Goal: Task Accomplishment & Management: Use online tool/utility

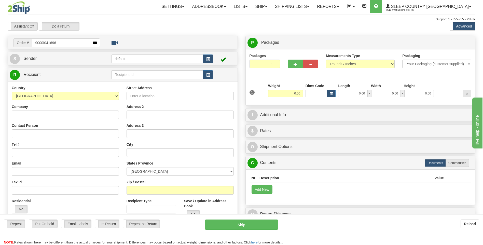
type input "9000I041696"
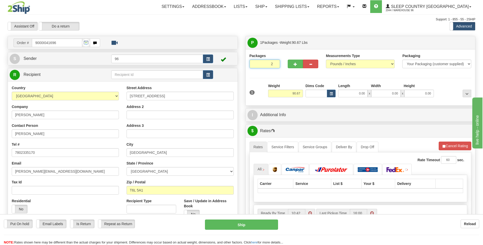
type input "2"
click at [275, 63] on input "2" at bounding box center [264, 64] width 31 height 9
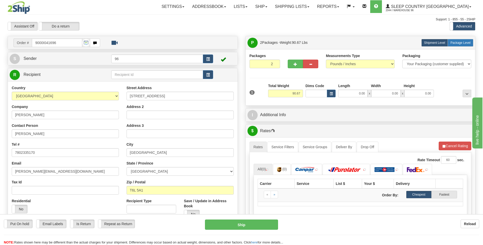
click at [458, 43] on span "Package Level" at bounding box center [460, 43] width 20 height 4
radio input "true"
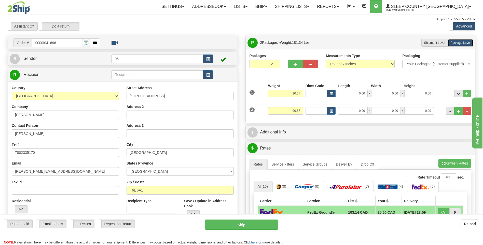
click at [304, 111] on div "Dims Code" at bounding box center [320, 111] width 33 height 8
click at [301, 110] on input "90.67" at bounding box center [285, 111] width 35 height 8
type input "9"
type input "6.00"
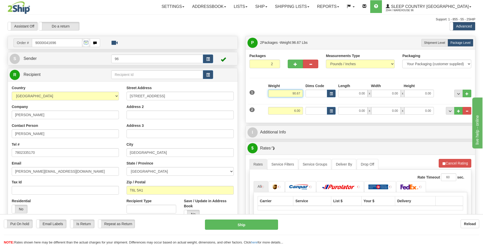
click at [300, 93] on input "90.67" at bounding box center [285, 94] width 35 height 8
type input "9"
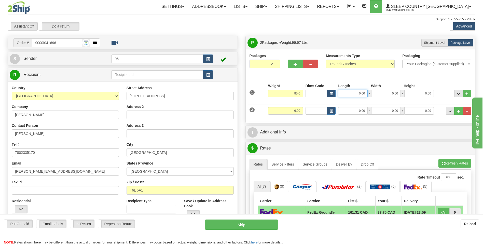
type input "85.00"
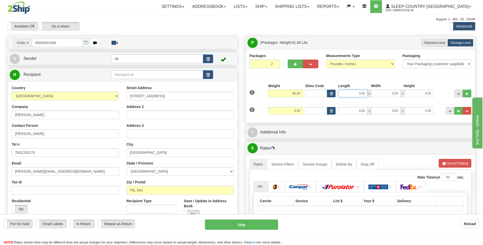
click at [364, 95] on input "0.00" at bounding box center [353, 94] width 30 height 8
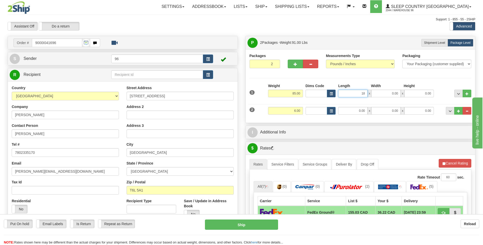
type input "18.00"
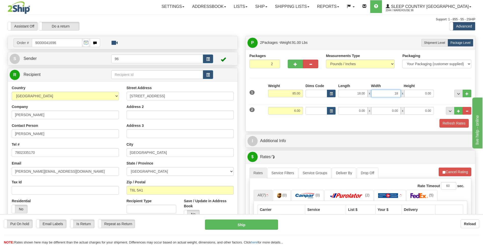
type input "18.00"
type input "42.00"
click at [365, 111] on input "0.00" at bounding box center [353, 111] width 30 height 8
type input "28.00"
type input "16.00"
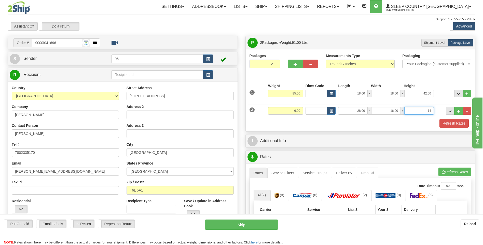
type input "14.00"
click at [453, 125] on button "Refresh Rates" at bounding box center [453, 123] width 29 height 9
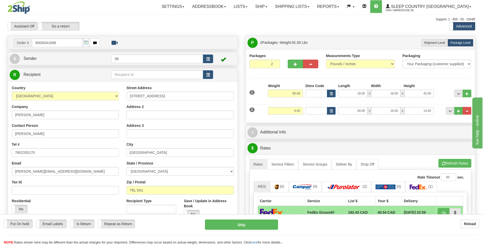
scroll to position [127, 0]
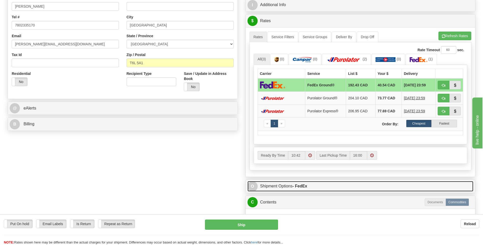
click at [301, 184] on strong "- FedEx" at bounding box center [299, 186] width 15 height 4
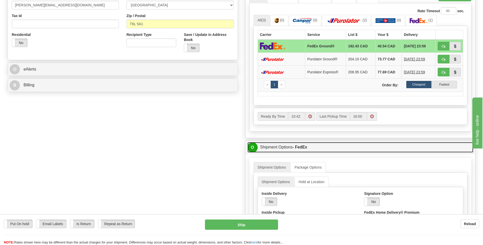
scroll to position [229, 0]
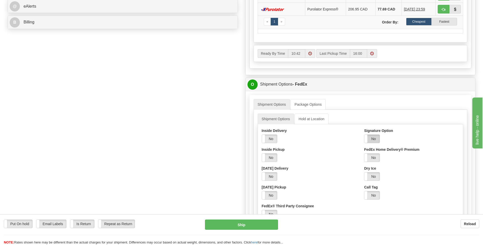
click at [375, 138] on label "No" at bounding box center [371, 139] width 15 height 8
click at [376, 157] on select "Adult Direct Indirect No Signature Required Service Default" at bounding box center [386, 157] width 44 height 9
select select "2"
click at [364, 153] on select "Adult Direct Indirect No Signature Required Service Default" at bounding box center [386, 157] width 44 height 9
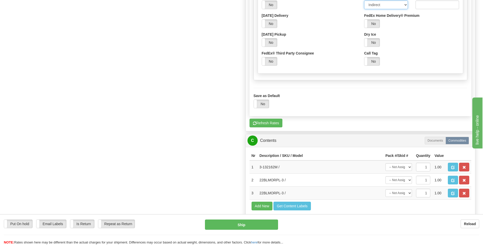
scroll to position [407, 0]
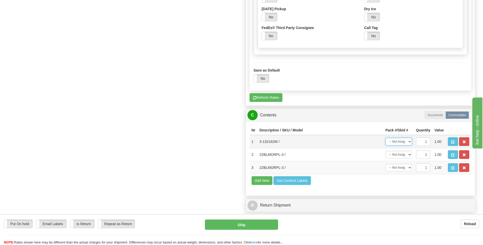
click at [408, 143] on select "-- Not Assigned -- Package 1 Package 2" at bounding box center [398, 142] width 26 height 8
select select "0"
click at [385, 138] on select "-- Not Assigned -- Package 1 Package 2" at bounding box center [398, 142] width 26 height 8
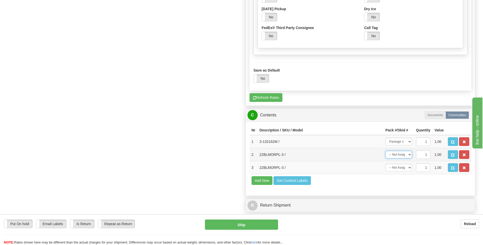
click at [406, 155] on select "-- Not Assigned -- Package 1 Package 2" at bounding box center [398, 155] width 26 height 8
select select "1"
click at [385, 151] on select "-- Not Assigned -- Package 1 Package 2" at bounding box center [398, 155] width 26 height 8
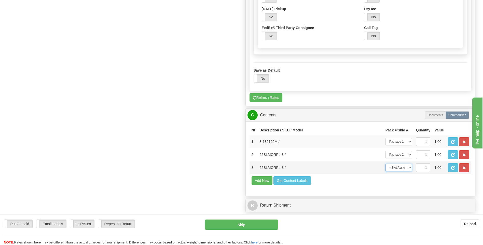
click at [406, 167] on select "-- Not Assigned -- Package 1 Package 2" at bounding box center [398, 168] width 26 height 8
select select "1"
click at [385, 164] on select "-- Not Assigned -- Package 1 Package 2" at bounding box center [398, 168] width 26 height 8
click at [254, 227] on button "Ship" at bounding box center [241, 224] width 73 height 10
type input "92"
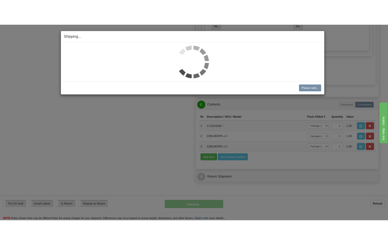
scroll to position [258, 0]
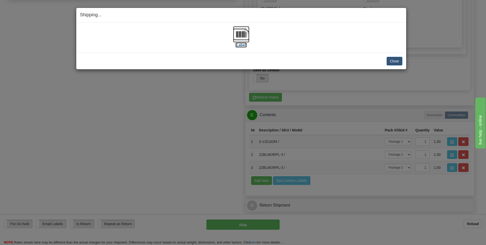
click at [242, 35] on img at bounding box center [241, 34] width 16 height 16
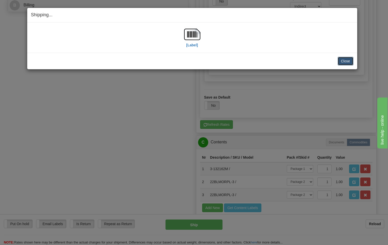
click at [348, 63] on button "Close" at bounding box center [346, 61] width 16 height 9
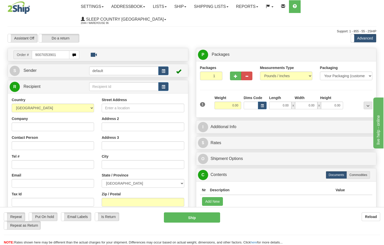
type input "9007I053901"
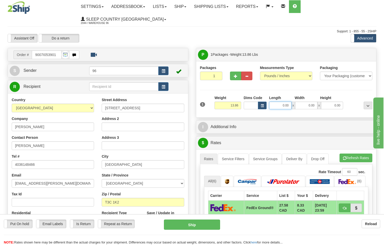
click at [290, 102] on input "0.00" at bounding box center [280, 106] width 22 height 8
type input "13.00"
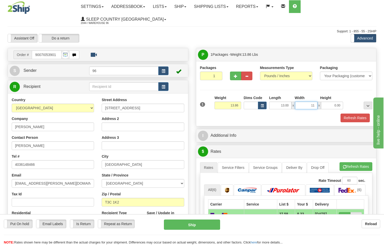
type input "11.00"
type input "4.00"
click at [357, 113] on button "Refresh Rates" at bounding box center [355, 117] width 29 height 9
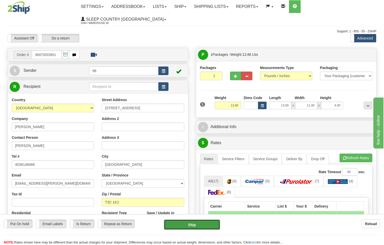
click at [204, 223] on button "Ship" at bounding box center [192, 224] width 56 height 10
type input "92"
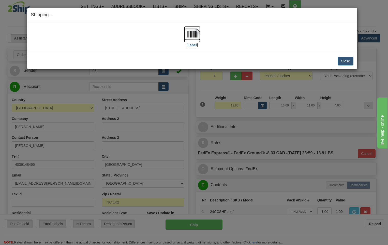
click at [198, 35] on img at bounding box center [192, 34] width 16 height 16
click at [352, 63] on button "Close" at bounding box center [346, 61] width 16 height 9
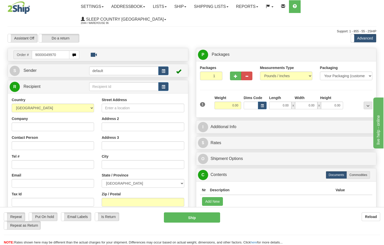
type input "9000I049970"
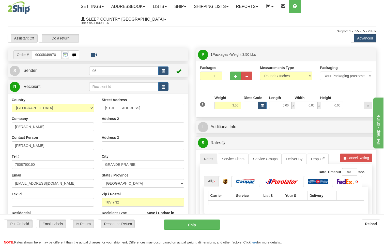
click at [293, 102] on span "x" at bounding box center [294, 106] width 4 height 8
click at [291, 102] on input "0.00" at bounding box center [280, 106] width 22 height 8
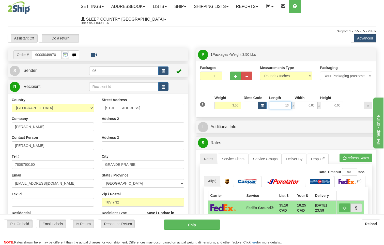
type input "13.00"
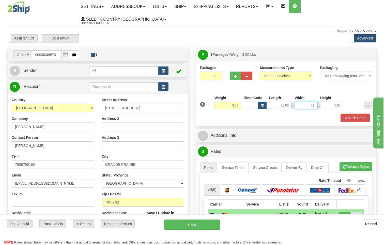
type input "11.00"
type input "4.00"
click at [354, 113] on button "Refresh Rates" at bounding box center [355, 117] width 29 height 9
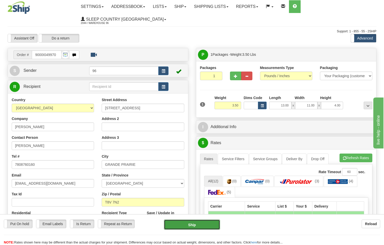
click at [196, 225] on button "Ship" at bounding box center [192, 224] width 56 height 10
type input "DOM.EP"
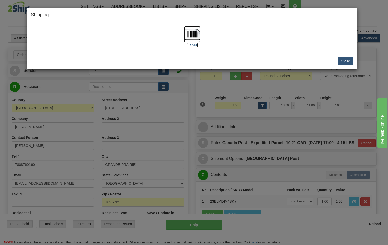
click at [192, 34] on img at bounding box center [192, 34] width 16 height 16
click at [344, 62] on button "Close" at bounding box center [346, 61] width 16 height 9
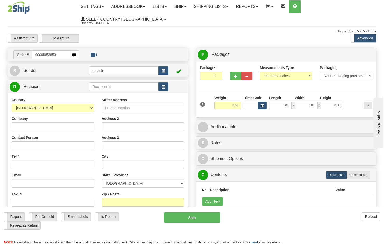
type input "9000I053853"
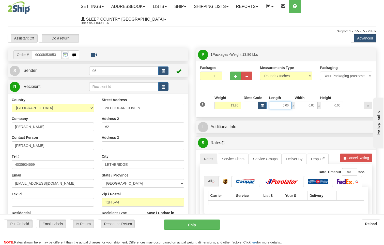
click at [291, 102] on input "0.00" at bounding box center [280, 106] width 22 height 8
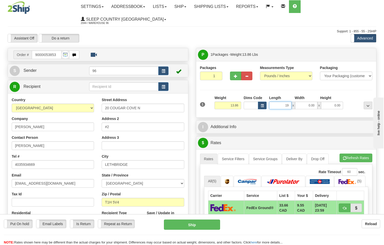
type input "19.00"
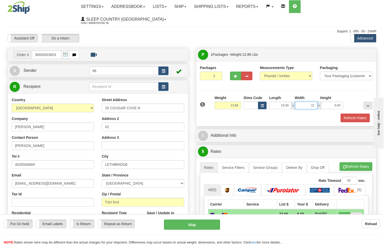
type input "21.00"
type input "11.00"
click at [356, 113] on button "Refresh Rates" at bounding box center [355, 117] width 29 height 9
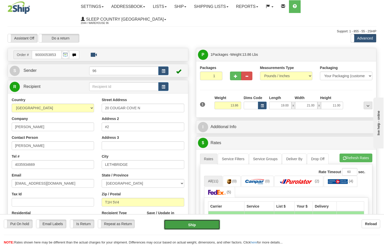
click at [193, 226] on button "Ship" at bounding box center [192, 224] width 56 height 10
type input "92"
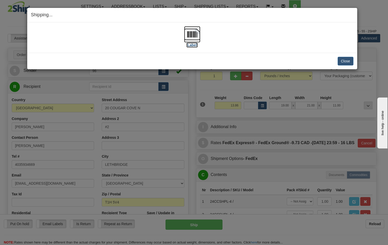
click at [195, 33] on img at bounding box center [192, 34] width 16 height 16
click at [344, 62] on button "Close" at bounding box center [346, 61] width 16 height 9
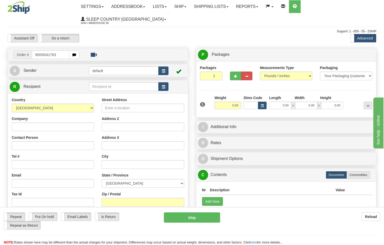
type input "9000I041763"
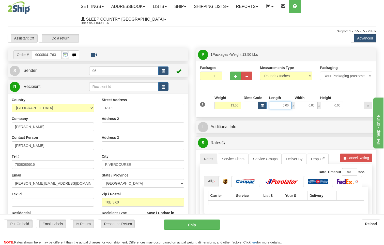
click at [290, 102] on input "0.00" at bounding box center [280, 106] width 22 height 8
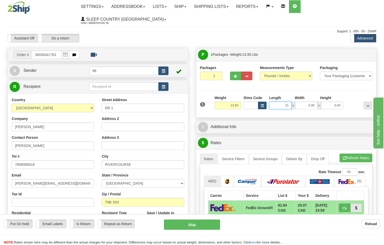
type input "21.00"
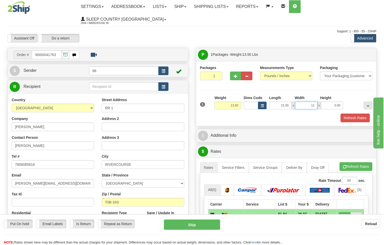
type input "11.00"
click at [356, 113] on button "Refresh Rates" at bounding box center [355, 117] width 29 height 9
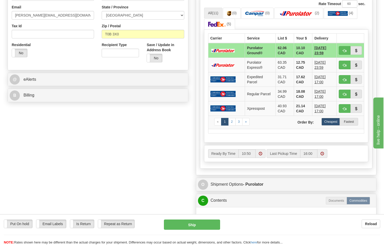
scroll to position [178, 0]
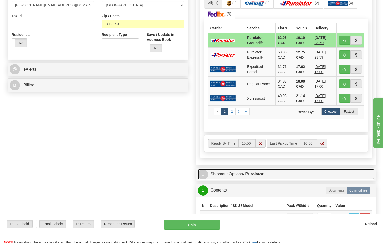
click at [258, 172] on strong "- Purolator" at bounding box center [253, 174] width 21 height 4
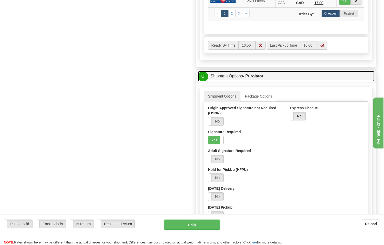
scroll to position [280, 0]
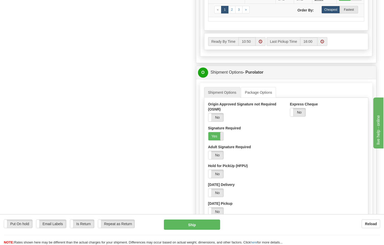
click at [221, 132] on span at bounding box center [223, 136] width 7 height 8
click at [205, 228] on button "Ship" at bounding box center [192, 224] width 56 height 10
type input "260"
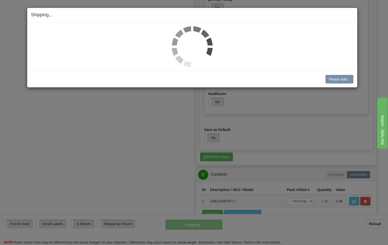
scroll to position [286, 0]
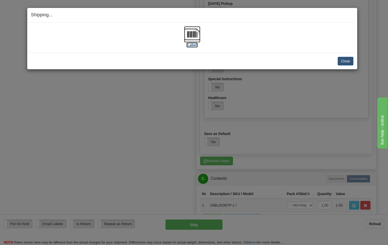
click at [194, 36] on img at bounding box center [192, 34] width 16 height 16
click at [348, 61] on button "Close" at bounding box center [346, 61] width 16 height 9
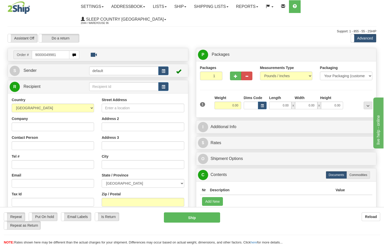
type input "9000I049981"
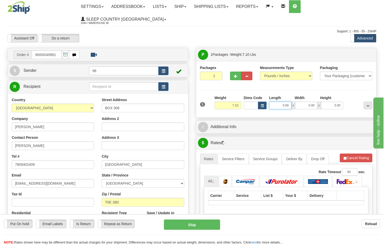
click at [290, 102] on input "0.00" at bounding box center [280, 106] width 22 height 8
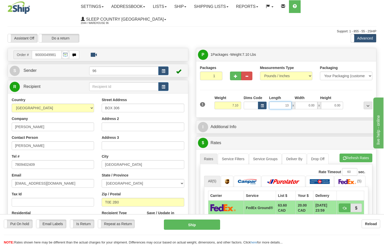
type input "13.00"
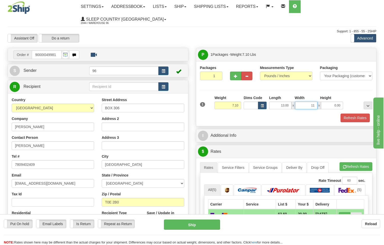
type input "11.00"
type input "5.00"
click at [353, 113] on button "Refresh Rates" at bounding box center [355, 117] width 29 height 9
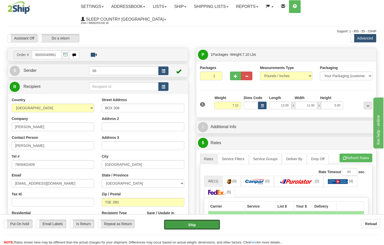
click at [203, 223] on button "Ship" at bounding box center [192, 224] width 56 height 10
type input "DOM.EP"
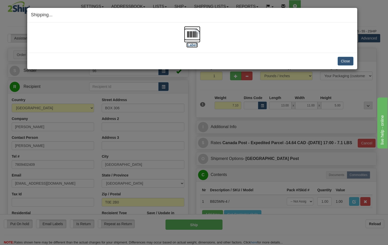
click at [194, 34] on img at bounding box center [192, 34] width 16 height 16
click at [347, 61] on button "Close" at bounding box center [346, 61] width 16 height 9
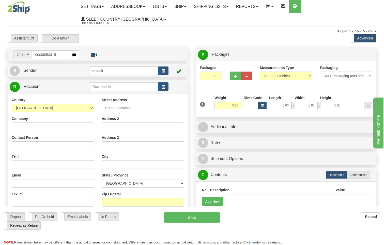
type input "9000I053415"
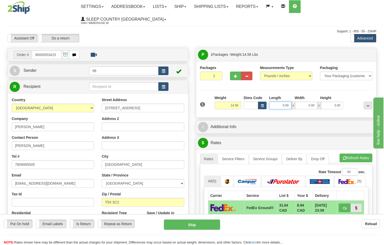
click at [289, 102] on input "0.00" at bounding box center [280, 106] width 22 height 8
type input "17.00"
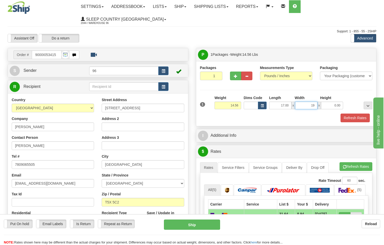
type input "19.00"
type input "10.00"
click at [356, 113] on button "Refresh Rates" at bounding box center [355, 117] width 29 height 9
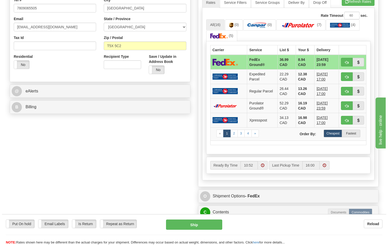
scroll to position [204, 0]
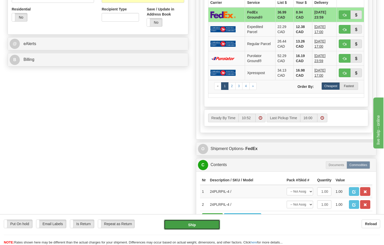
click at [204, 225] on button "Ship" at bounding box center [192, 224] width 56 height 10
type input "92"
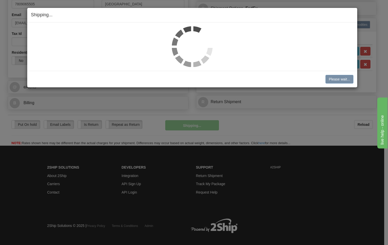
scroll to position [155, 0]
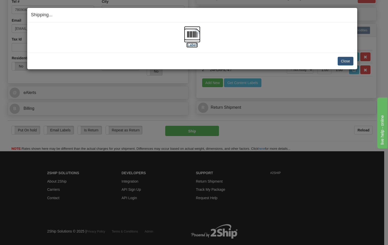
click at [195, 35] on img at bounding box center [192, 34] width 16 height 16
click at [346, 61] on button "Close" at bounding box center [346, 61] width 16 height 9
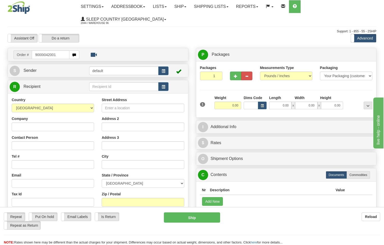
type input "9000i042001"
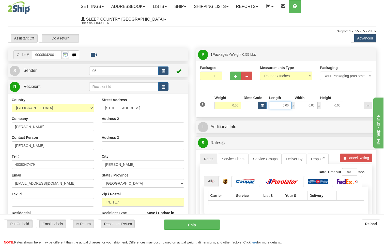
click at [290, 102] on input "0.00" at bounding box center [280, 106] width 22 height 8
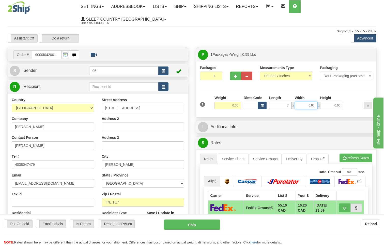
type input "7.00"
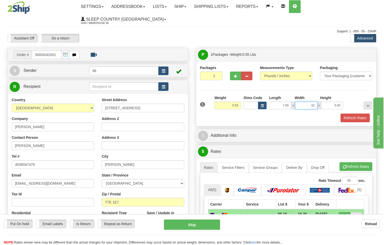
type input "10.00"
type input "2.00"
click at [356, 113] on button "Refresh Rates" at bounding box center [355, 117] width 29 height 9
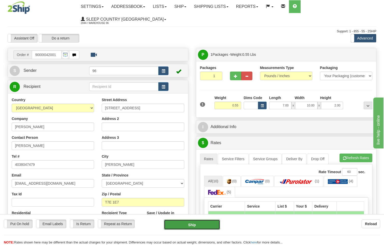
click at [198, 225] on button "Ship" at bounding box center [192, 224] width 56 height 10
type input "DOM.EP"
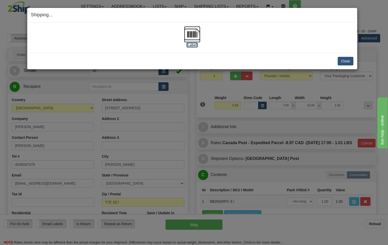
click at [194, 33] on img at bounding box center [192, 34] width 16 height 16
click at [344, 62] on button "Close" at bounding box center [346, 61] width 16 height 9
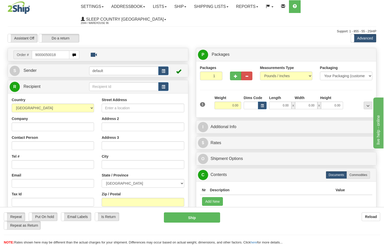
type input "9000i050018"
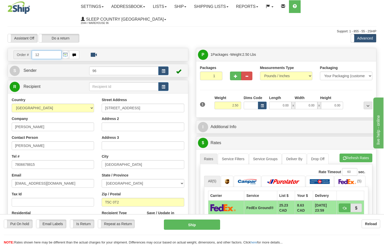
type input "12"
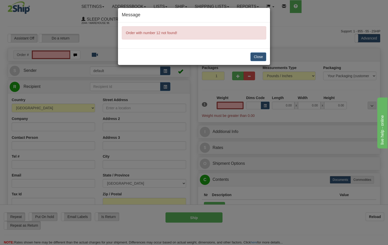
type input "0.00"
click at [258, 58] on button "Close" at bounding box center [259, 56] width 16 height 9
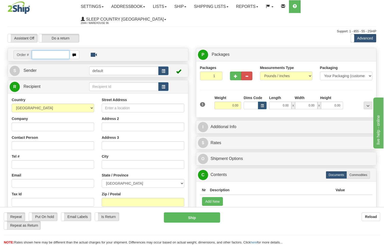
click at [50, 50] on input "text" at bounding box center [51, 54] width 38 height 9
type input "9000i050018"
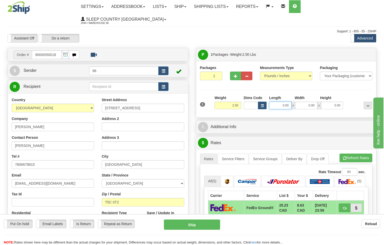
click at [291, 102] on input "0.00" at bounding box center [280, 106] width 22 height 8
type input "13.00"
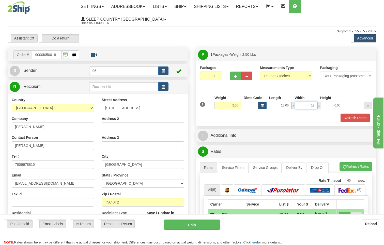
type input "12.00"
type input "3.00"
click at [356, 113] on button "Refresh Rates" at bounding box center [355, 117] width 29 height 9
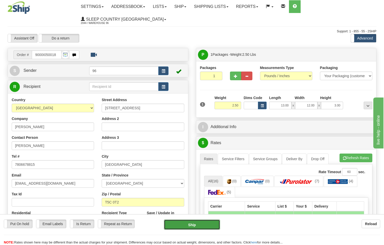
click at [202, 226] on button "Ship" at bounding box center [192, 224] width 56 height 10
type input "DOM.EP"
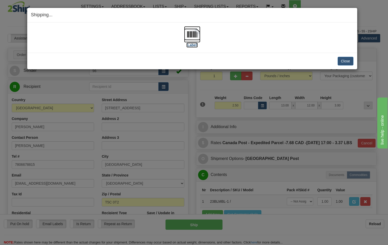
click at [195, 34] on img at bounding box center [192, 34] width 16 height 16
click at [349, 64] on button "Close" at bounding box center [346, 61] width 16 height 9
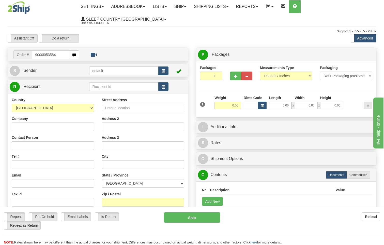
type input "9000i053584"
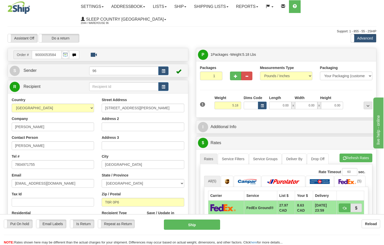
click at [292, 102] on span "x" at bounding box center [294, 106] width 4 height 8
click at [291, 102] on input "0.00" at bounding box center [280, 106] width 22 height 8
type input "15.00"
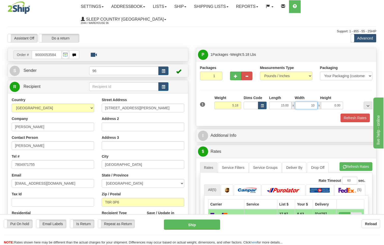
type input "10.00"
type input "9.00"
click at [349, 113] on button "Refresh Rates" at bounding box center [355, 117] width 29 height 9
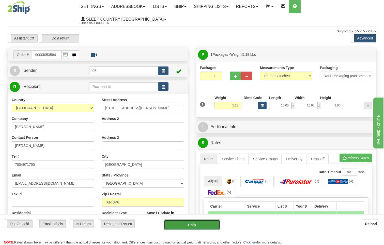
click at [209, 223] on button "Ship" at bounding box center [192, 224] width 56 height 10
type input "DOM.EP"
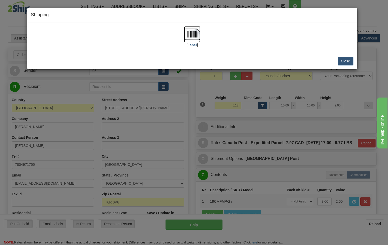
click at [195, 34] on img at bounding box center [192, 34] width 16 height 16
click at [347, 63] on button "Close" at bounding box center [346, 61] width 16 height 9
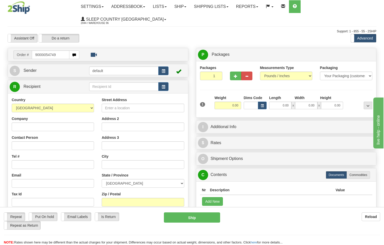
type input "9000i054749"
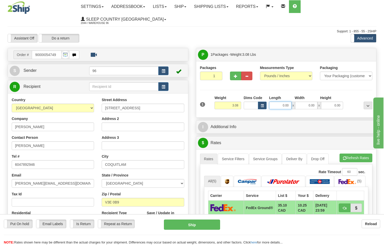
click at [289, 102] on input "0.00" at bounding box center [280, 106] width 22 height 8
type input "9.00"
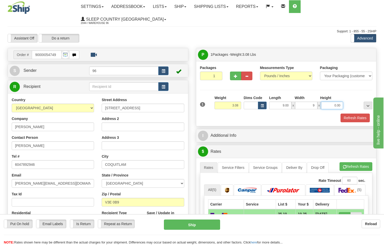
type input "9.00"
type input "10.00"
click at [360, 113] on button "Refresh Rates" at bounding box center [355, 117] width 29 height 9
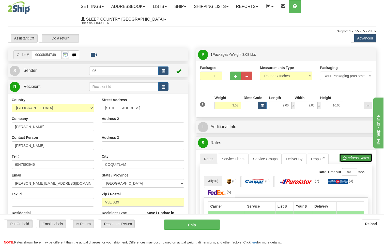
click at [361, 153] on button "Refresh Rates" at bounding box center [356, 157] width 33 height 9
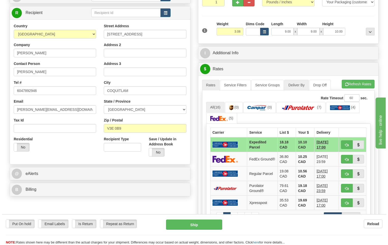
scroll to position [76, 0]
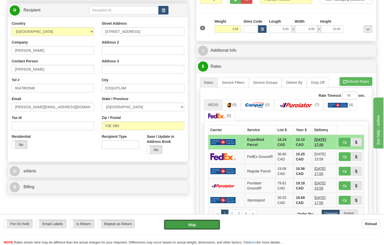
click at [198, 225] on button "Ship" at bounding box center [192, 224] width 56 height 10
type input "DOM.EP"
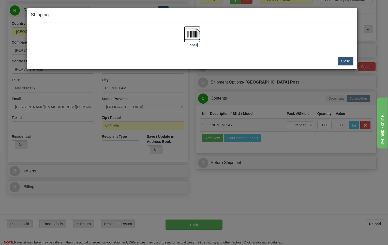
click at [193, 35] on img at bounding box center [192, 34] width 16 height 16
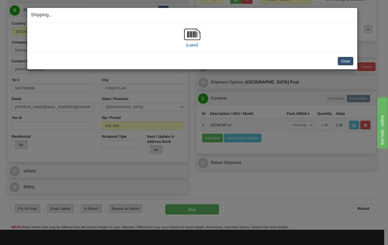
click at [345, 62] on button "Close" at bounding box center [346, 61] width 16 height 9
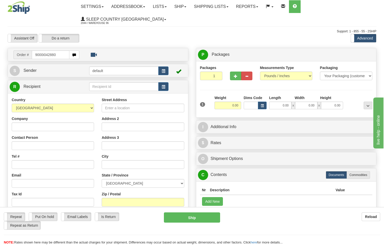
type input "9000i042880"
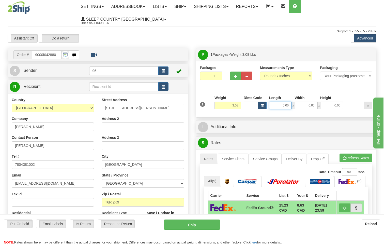
click at [290, 102] on input "0.00" at bounding box center [280, 106] width 22 height 8
type input "10.00"
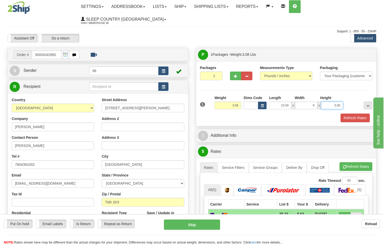
type input "9.00"
click at [353, 113] on button "Refresh Rates" at bounding box center [355, 117] width 29 height 9
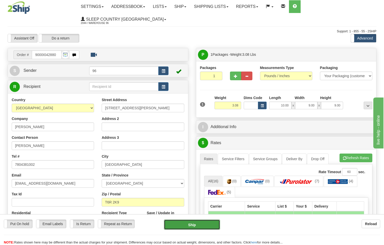
click at [210, 223] on button "Ship" at bounding box center [192, 224] width 56 height 10
type input "DOM.EP"
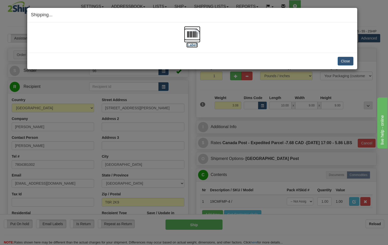
click at [191, 35] on img at bounding box center [192, 34] width 16 height 16
click at [349, 61] on button "Close" at bounding box center [346, 61] width 16 height 9
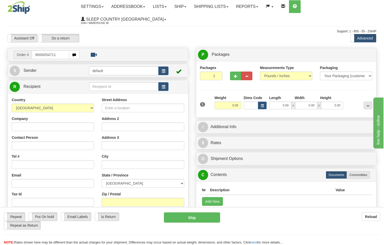
type input "9000i054711"
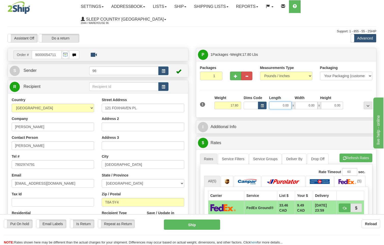
click at [288, 102] on input "0.00" at bounding box center [280, 106] width 22 height 8
type input "2"
type input "0.00"
type input "2"
click at [217, 71] on input "2" at bounding box center [211, 75] width 22 height 9
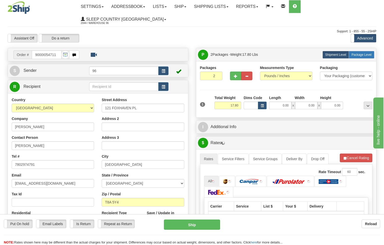
click at [357, 53] on span "Package Level" at bounding box center [362, 55] width 20 height 4
radio input "true"
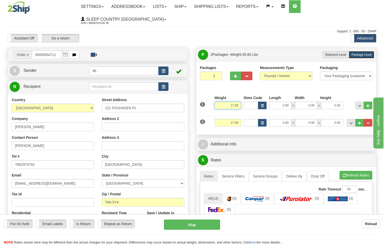
click at [239, 102] on input "17.80" at bounding box center [228, 106] width 27 height 8
type input "1"
type input "9.00"
click at [239, 119] on input "17.80" at bounding box center [228, 123] width 27 height 8
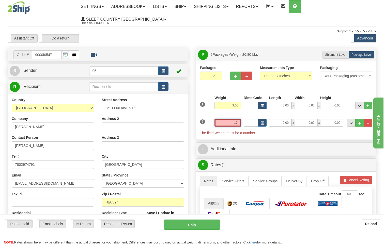
type input "1"
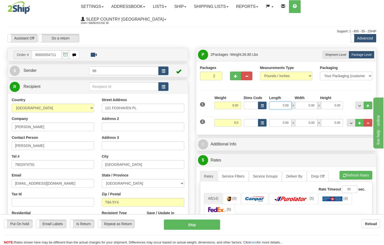
type input "9.00"
click at [289, 102] on input "0.00" at bounding box center [280, 106] width 22 height 8
type input "19.00"
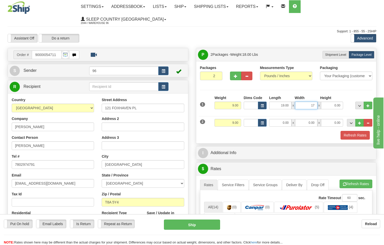
type input "17.00"
type input "8.00"
click at [289, 119] on input "0.00" at bounding box center [280, 123] width 22 height 8
type input "19.00"
type input "17.00"
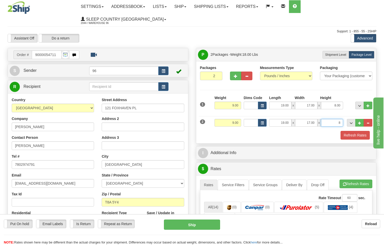
type input "8.00"
click at [355, 131] on button "Refresh Rates" at bounding box center [355, 135] width 29 height 9
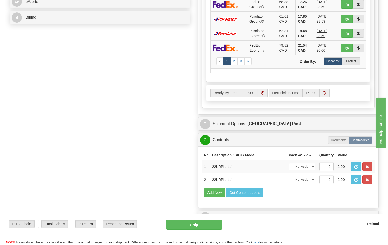
scroll to position [254, 0]
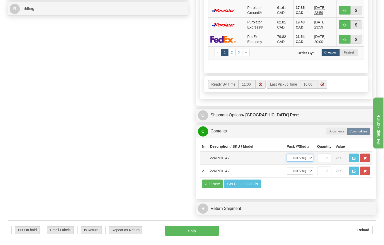
click at [310, 154] on select "-- Not Assigned -- Package 1 Package 2 Split" at bounding box center [300, 158] width 26 height 8
select select "0"
click at [287, 154] on select "-- Not Assigned -- Package 1 Package 2 Split" at bounding box center [300, 158] width 26 height 8
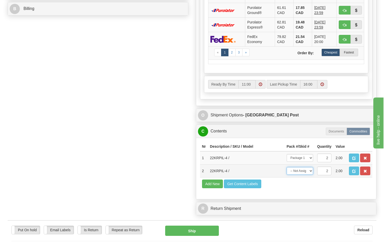
click at [308, 167] on select "-- Not Assigned -- Package 1 Package 2 Split" at bounding box center [300, 171] width 26 height 8
select select "1"
click at [287, 167] on select "-- Not Assigned -- Package 1 Package 2 Split" at bounding box center [300, 171] width 26 height 8
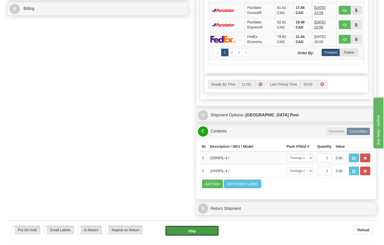
click at [206, 225] on button "Ship" at bounding box center [192, 230] width 54 height 10
type input "DOM.EP"
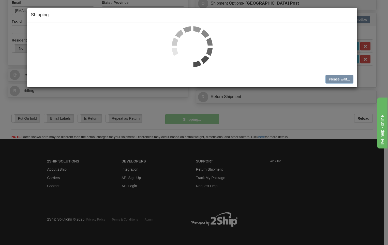
scroll to position [171, 0]
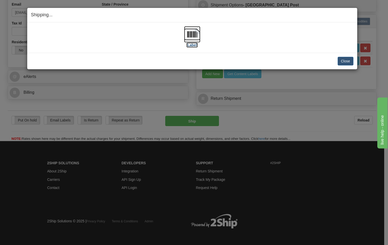
click at [192, 35] on img at bounding box center [192, 34] width 16 height 16
click at [345, 61] on button "Close" at bounding box center [346, 61] width 16 height 9
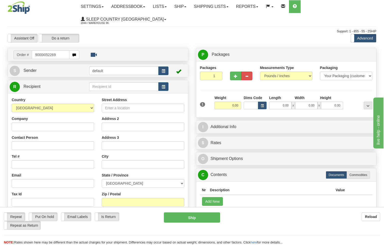
type input "9000i052269"
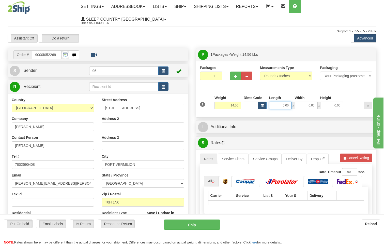
click at [290, 102] on input "0.00" at bounding box center [280, 106] width 22 height 8
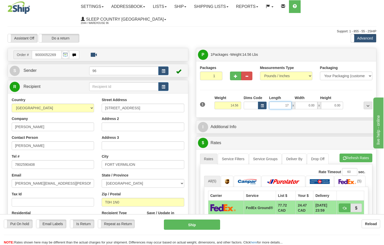
type input "17.00"
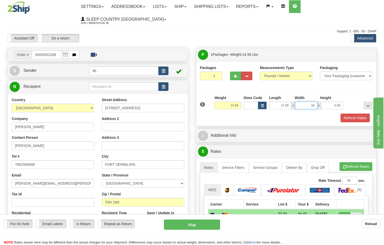
type input "19.00"
type input "10.00"
click at [354, 113] on button "Refresh Rates" at bounding box center [355, 117] width 29 height 9
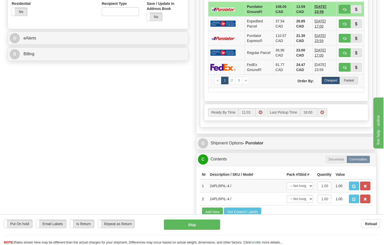
scroll to position [280, 0]
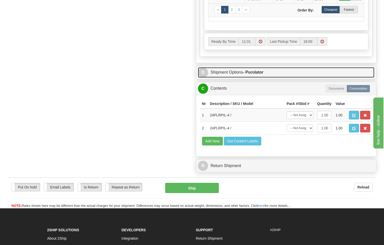
click at [260, 70] on strong "- Purolator" at bounding box center [253, 72] width 21 height 4
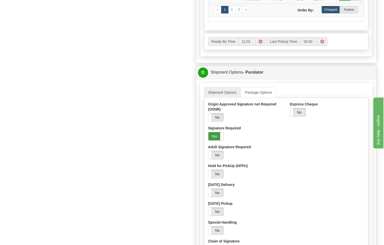
click at [219, 132] on label "Yes" at bounding box center [216, 136] width 15 height 8
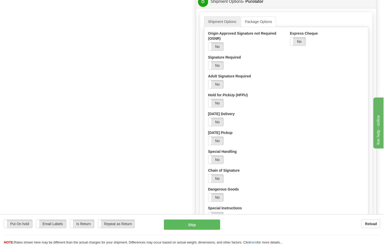
scroll to position [356, 0]
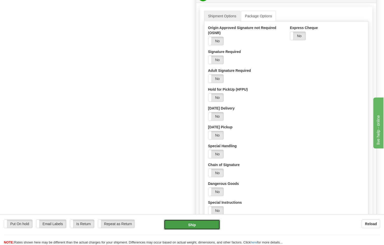
click at [197, 229] on button "Ship" at bounding box center [192, 224] width 56 height 10
type input "260"
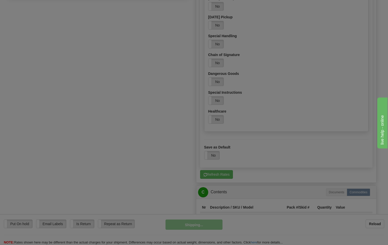
scroll to position [173, 0]
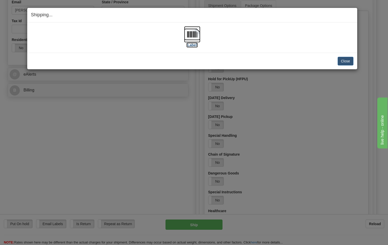
click at [195, 34] on img at bounding box center [192, 34] width 16 height 16
click at [349, 61] on button "Close" at bounding box center [346, 61] width 16 height 9
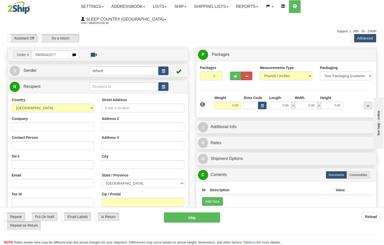
type input "5900i042077"
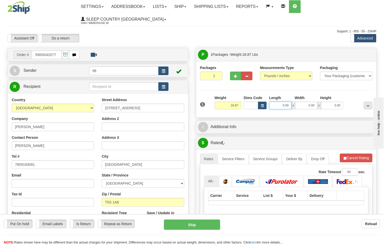
click at [290, 102] on input "0.00" at bounding box center [280, 106] width 22 height 8
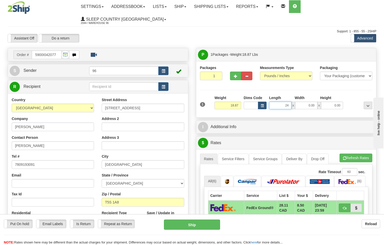
type input "24.00"
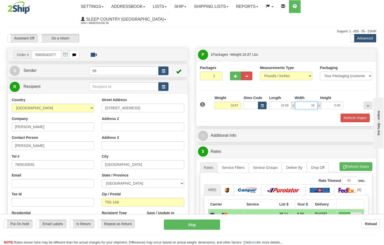
type input "19.00"
type input "11.00"
click at [351, 113] on button "Refresh Rates" at bounding box center [355, 117] width 29 height 9
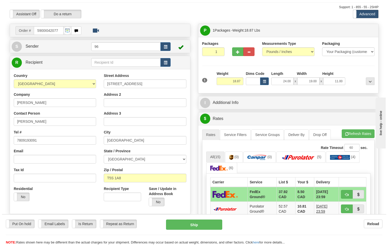
scroll to position [51, 0]
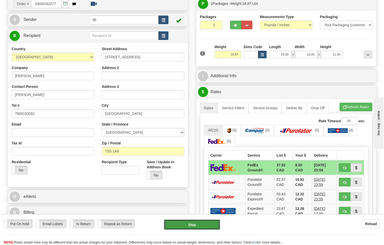
click at [208, 226] on button "Ship" at bounding box center [192, 224] width 56 height 10
type input "92"
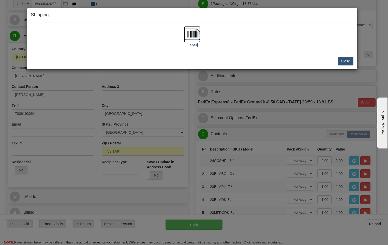
click at [193, 34] on img at bounding box center [192, 34] width 16 height 16
click at [348, 63] on button "Close" at bounding box center [346, 61] width 16 height 9
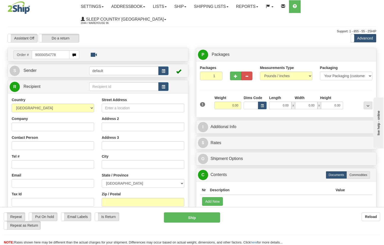
type input "9000i054778"
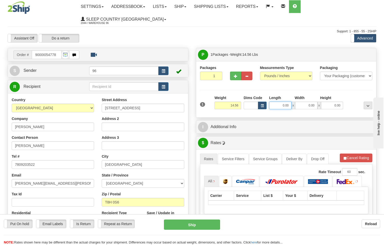
click at [289, 102] on input "0.00" at bounding box center [280, 106] width 22 height 8
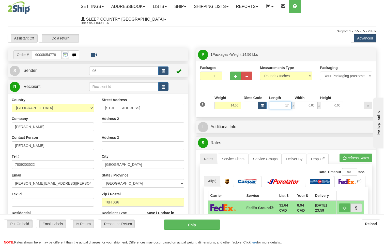
type input "17.00"
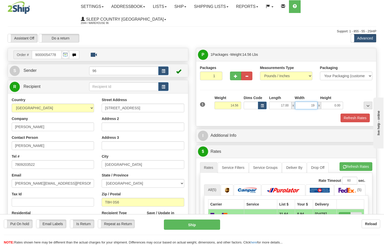
type input "19.00"
type input "9.00"
click at [354, 113] on button "Refresh Rates" at bounding box center [355, 117] width 29 height 9
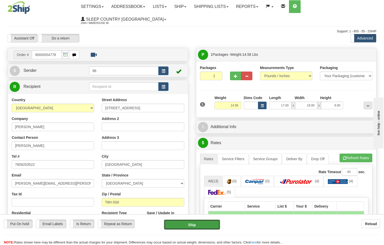
click at [199, 222] on button "Ship" at bounding box center [192, 224] width 56 height 10
type input "92"
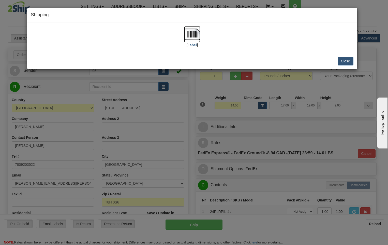
click at [193, 34] on img at bounding box center [192, 34] width 16 height 16
click at [349, 62] on button "Close" at bounding box center [346, 61] width 16 height 9
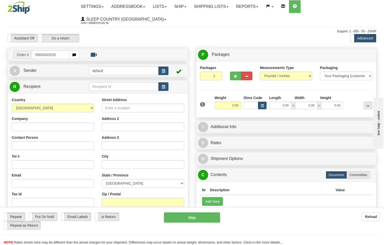
type input "5900i043235"
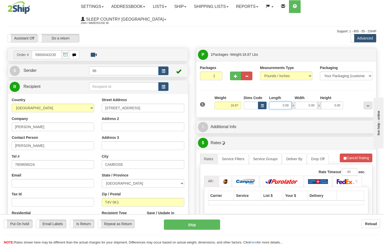
click at [290, 102] on input "0.00" at bounding box center [280, 106] width 22 height 8
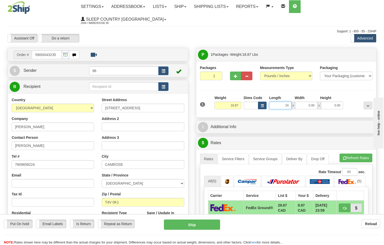
type input "24.00"
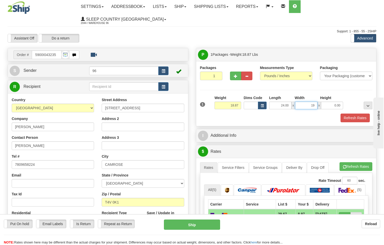
type input "19.00"
type input "11.00"
click at [357, 113] on button "Refresh Rates" at bounding box center [355, 117] width 29 height 9
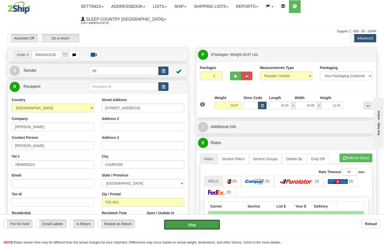
click at [203, 228] on button "Ship" at bounding box center [192, 224] width 56 height 10
type input "92"
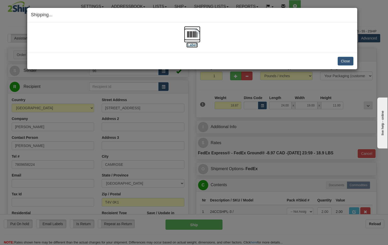
click at [195, 32] on img at bounding box center [192, 34] width 16 height 16
click at [345, 59] on button "Close" at bounding box center [346, 61] width 16 height 9
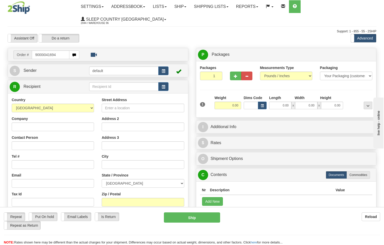
type input "9000i041694"
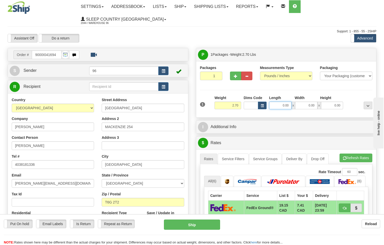
click at [290, 102] on input "0.00" at bounding box center [280, 106] width 22 height 8
type input "18.00"
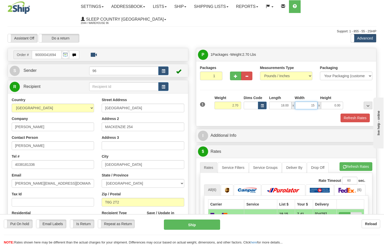
type input "15.00"
type input "6.00"
click at [354, 113] on button "Refresh Rates" at bounding box center [355, 117] width 29 height 9
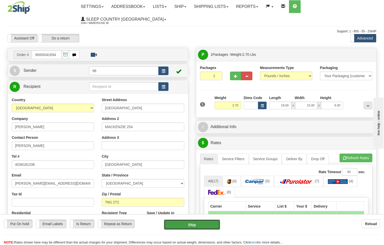
click at [192, 225] on button "Ship" at bounding box center [192, 224] width 56 height 10
type input "92"
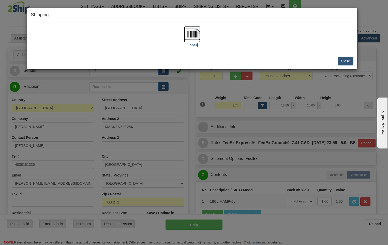
click at [189, 32] on img at bounding box center [192, 34] width 16 height 16
click at [350, 65] on button "Close" at bounding box center [346, 61] width 16 height 9
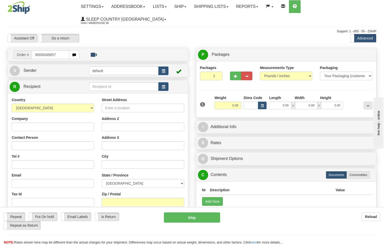
type input "9000i049857"
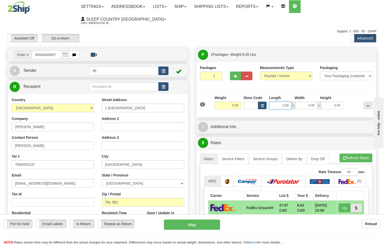
click at [291, 102] on input "0.00" at bounding box center [280, 106] width 22 height 8
type input "13.00"
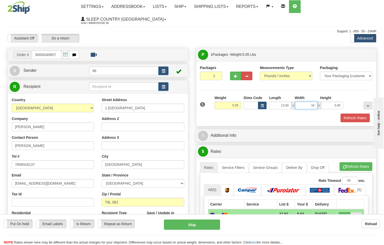
type input "16.00"
type input "9.00"
click at [355, 113] on button "Refresh Rates" at bounding box center [355, 117] width 29 height 9
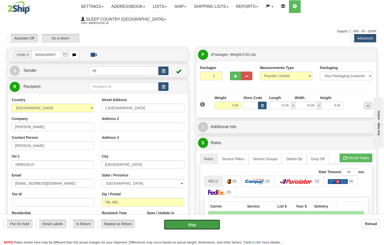
click at [190, 224] on button "Ship" at bounding box center [192, 224] width 56 height 10
type input "DOM.EP"
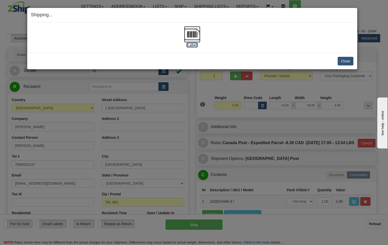
click at [196, 36] on img at bounding box center [192, 34] width 16 height 16
click at [348, 62] on button "Close" at bounding box center [346, 61] width 16 height 9
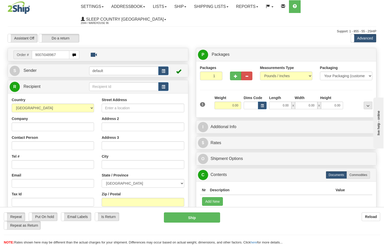
type input "9007i048967"
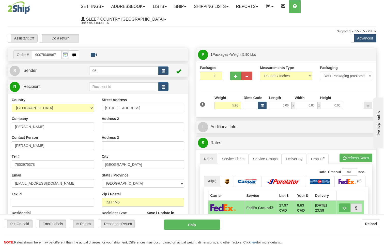
click at [292, 102] on span "x" at bounding box center [294, 106] width 4 height 8
click at [290, 102] on input "0.00" at bounding box center [280, 106] width 22 height 8
type input "25.00"
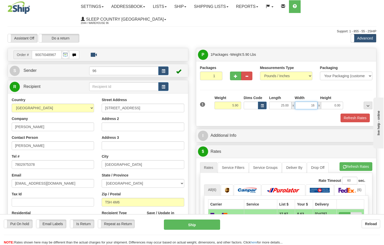
type input "16.00"
type input "5.00"
click at [358, 113] on button "Refresh Rates" at bounding box center [355, 117] width 29 height 9
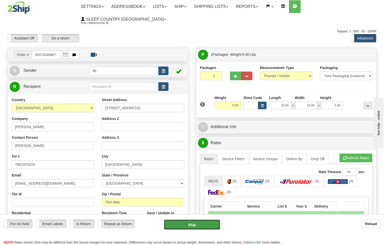
click at [193, 223] on button "Ship" at bounding box center [192, 224] width 56 height 10
type input "DOM.EP"
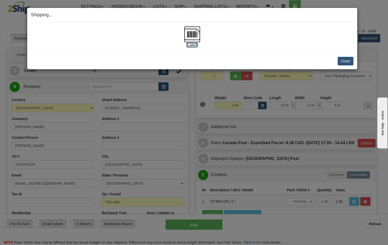
click at [196, 35] on img at bounding box center [192, 34] width 16 height 16
click at [347, 63] on button "Close" at bounding box center [346, 61] width 16 height 9
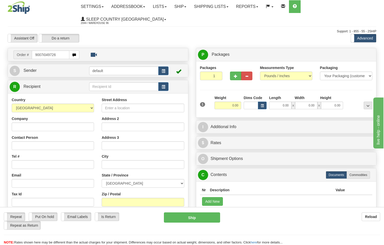
type input "9007i049726"
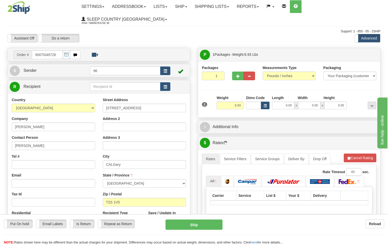
type input "CALGARY"
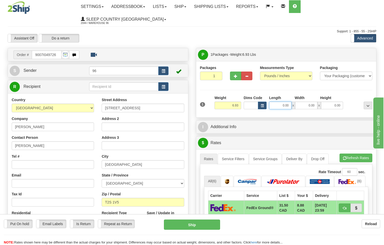
click at [290, 102] on input "0.00" at bounding box center [280, 106] width 22 height 8
type input "18.00"
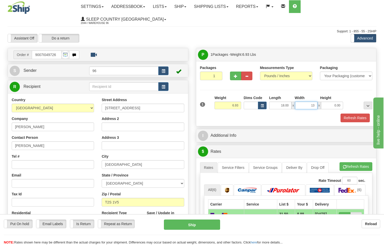
type input "13.00"
type input "10.00"
click at [356, 113] on button "Refresh Rates" at bounding box center [355, 117] width 29 height 9
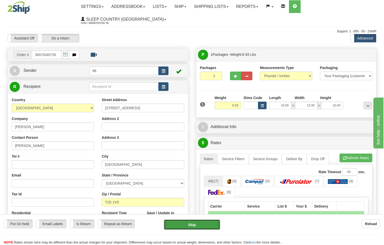
click at [202, 224] on button "Ship" at bounding box center [192, 224] width 56 height 10
type input "DOM.EP"
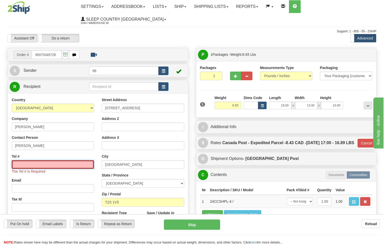
click at [32, 160] on input "Tel #" at bounding box center [53, 164] width 82 height 9
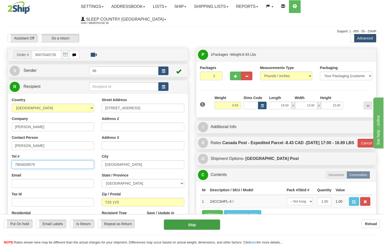
type input "7804839579"
click at [188, 225] on button "Ship" at bounding box center [192, 224] width 56 height 10
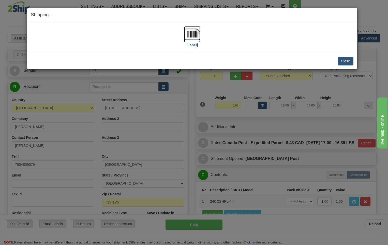
click at [195, 34] on img at bounding box center [192, 34] width 16 height 16
click at [347, 62] on button "Close" at bounding box center [346, 61] width 16 height 9
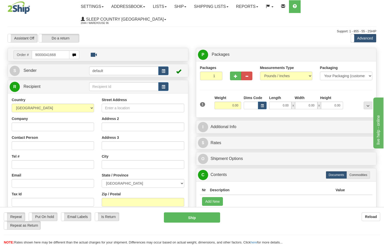
type input "9000i041668"
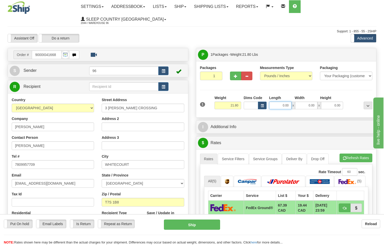
click at [292, 102] on input "0.00" at bounding box center [280, 106] width 22 height 8
type input "31.00"
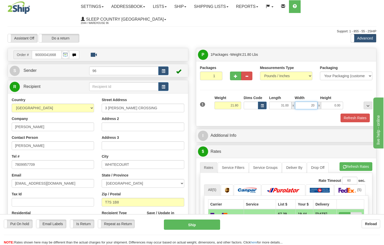
type input "20.00"
type input "9.00"
click at [354, 113] on button "Refresh Rates" at bounding box center [355, 117] width 29 height 9
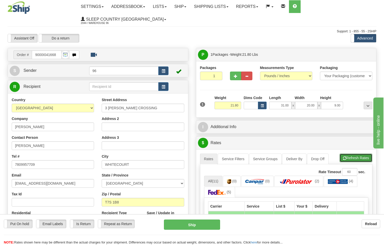
click at [356, 153] on button "Refresh Rates" at bounding box center [356, 157] width 33 height 9
click at [203, 225] on button "Ship" at bounding box center [192, 224] width 56 height 10
type input "DOM.EP"
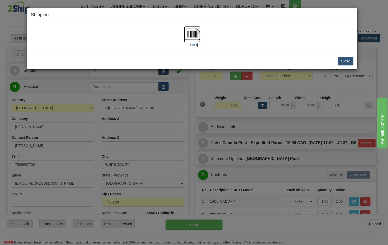
click at [196, 36] on img at bounding box center [192, 34] width 16 height 16
click at [345, 63] on button "Close" at bounding box center [346, 61] width 16 height 9
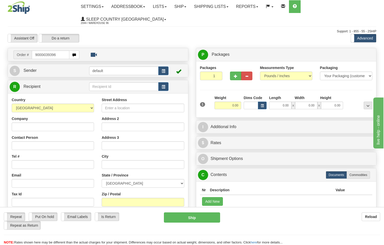
type input "9000i039396"
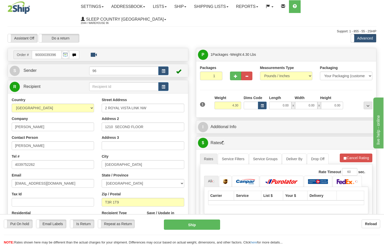
click at [293, 102] on span "x" at bounding box center [294, 106] width 4 height 8
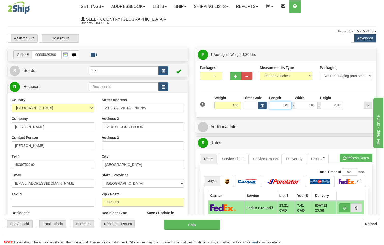
click at [291, 102] on input "0.00" at bounding box center [280, 106] width 22 height 8
type input "12.00"
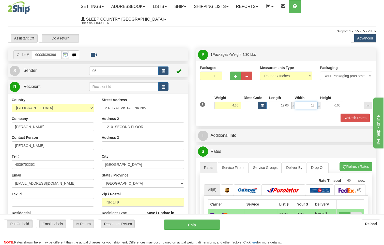
type input "13.00"
type input "5.00"
click at [357, 113] on button "Refresh Rates" at bounding box center [355, 117] width 29 height 9
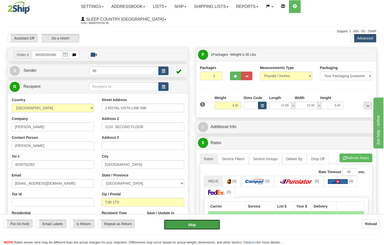
click at [210, 225] on button "Ship" at bounding box center [192, 224] width 56 height 10
type input "92"
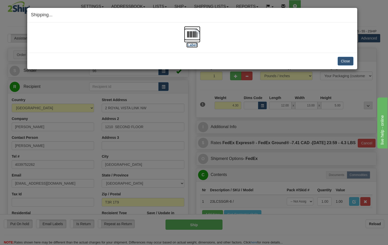
click at [191, 35] on img at bounding box center [192, 34] width 16 height 16
click at [193, 36] on img at bounding box center [192, 34] width 16 height 16
click at [349, 59] on button "Close" at bounding box center [346, 61] width 16 height 9
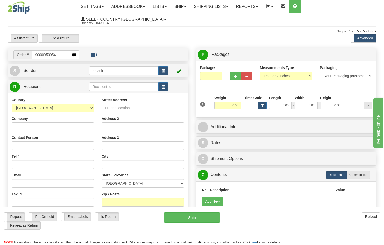
type input "9000i053954"
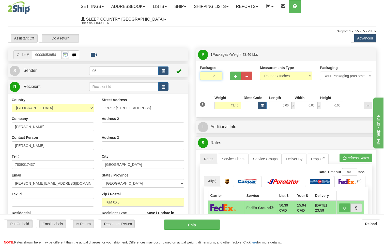
type input "2"
click at [217, 71] on input "2" at bounding box center [211, 75] width 22 height 9
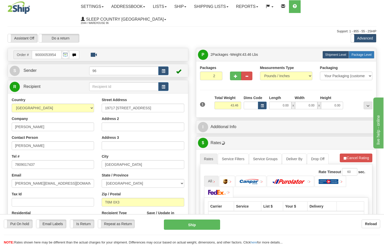
click at [361, 53] on span "Package Level" at bounding box center [362, 55] width 20 height 4
radio input "true"
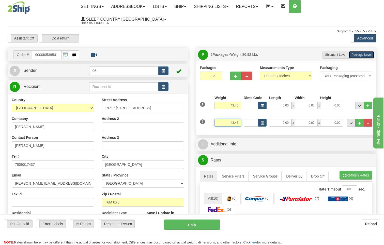
click at [238, 119] on input "43.46" at bounding box center [228, 123] width 27 height 8
type input "4"
type input "4.00"
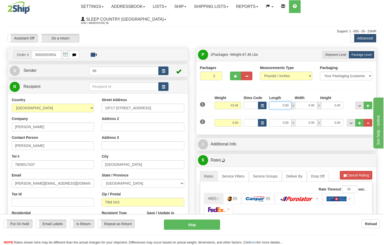
click at [289, 102] on input "0.00" at bounding box center [280, 106] width 22 height 8
type input "14.00"
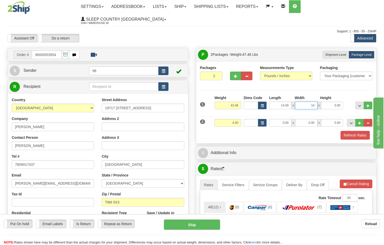
type input "14.00"
type input "41.00"
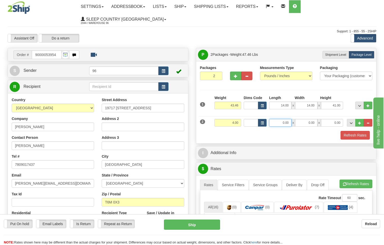
click at [291, 119] on input "0.00" at bounding box center [280, 123] width 22 height 8
type input "14.00"
type input "7.00"
click at [355, 131] on button "Refresh Rates" at bounding box center [355, 135] width 29 height 9
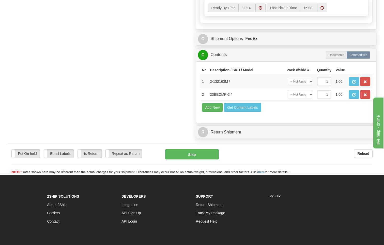
scroll to position [254, 0]
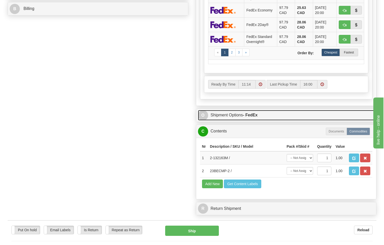
click at [256, 113] on strong "- FedEx" at bounding box center [250, 115] width 15 height 4
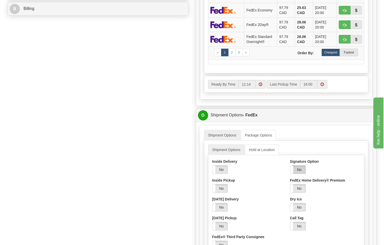
click at [303, 165] on label "No" at bounding box center [298, 169] width 15 height 8
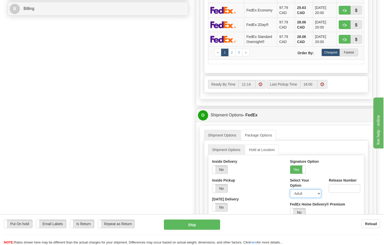
click at [306, 189] on select "Adult Direct Indirect No Signature Required Service Default" at bounding box center [305, 193] width 31 height 9
select select "2"
click at [290, 189] on select "Adult Direct Indirect No Signature Required Service Default" at bounding box center [305, 193] width 31 height 9
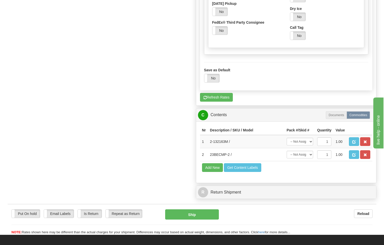
scroll to position [483, 0]
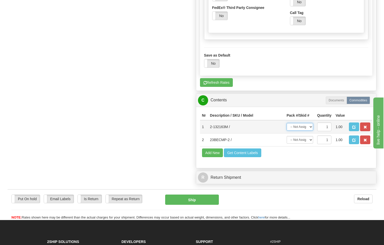
click at [309, 123] on select "-- Not Assigned -- Package 1 Package 2" at bounding box center [300, 127] width 26 height 8
select select "0"
click at [287, 123] on select "-- Not Assigned -- Package 1 Package 2" at bounding box center [300, 127] width 26 height 8
click at [308, 136] on select "-- Not Assigned -- Package 1 Package 2" at bounding box center [300, 140] width 26 height 8
select select "1"
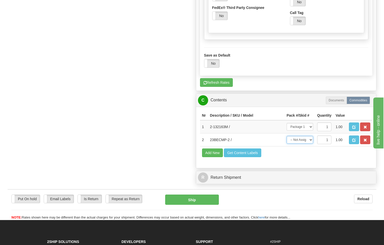
click at [287, 136] on select "-- Not Assigned -- Package 1 Package 2" at bounding box center [300, 140] width 26 height 8
click at [200, 194] on button "Ship" at bounding box center [192, 199] width 54 height 10
type input "92"
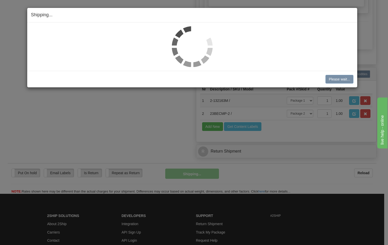
scroll to position [300, 0]
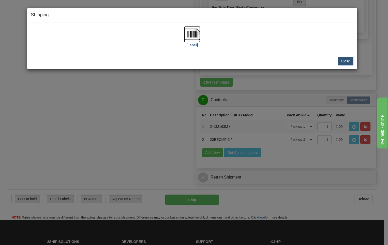
click at [193, 35] on img at bounding box center [192, 34] width 16 height 16
click at [193, 36] on img at bounding box center [192, 34] width 16 height 16
click at [344, 61] on button "Close" at bounding box center [346, 61] width 16 height 9
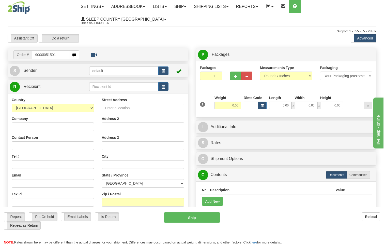
type input "9000i051501"
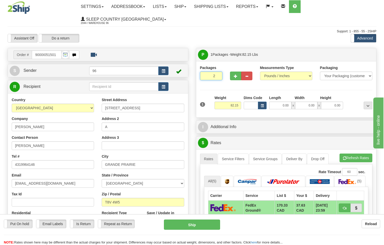
type input "2"
click at [218, 71] on input "2" at bounding box center [211, 75] width 22 height 9
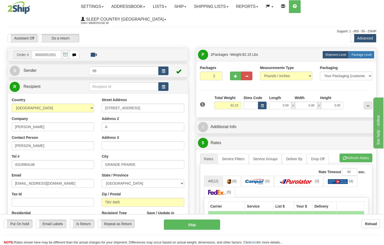
click at [363, 53] on span "Package Level" at bounding box center [362, 55] width 20 height 4
radio input "true"
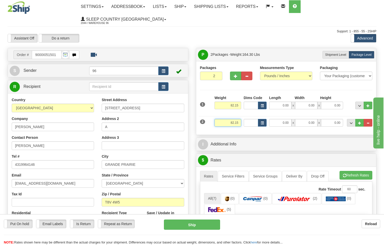
click at [240, 119] on input "82.15" at bounding box center [228, 123] width 27 height 8
type input "8"
type input "10.00"
click at [239, 102] on input "82.15" at bounding box center [228, 106] width 27 height 8
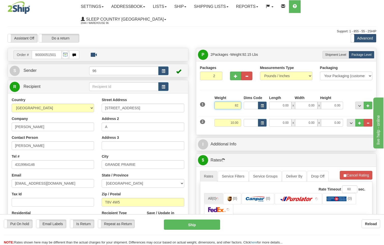
type input "8"
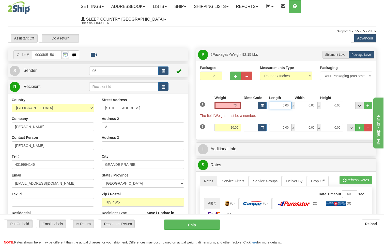
type input "73.00"
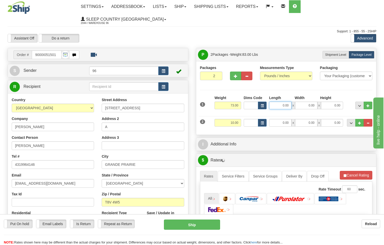
click at [289, 102] on input "0.00" at bounding box center [280, 106] width 22 height 8
type input "18.00"
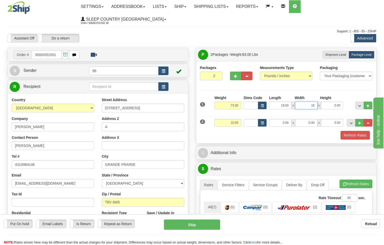
type input "18.00"
type input "43.00"
click at [291, 119] on input "0.00" at bounding box center [280, 123] width 22 height 8
type input "23.00"
type input "19.00"
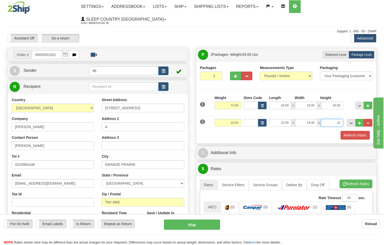
type input "10.00"
click at [361, 131] on button "Refresh Rates" at bounding box center [355, 135] width 29 height 9
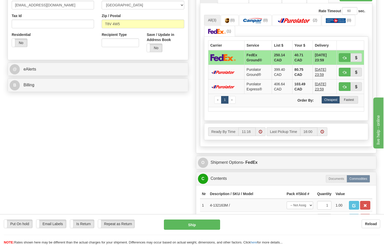
scroll to position [254, 0]
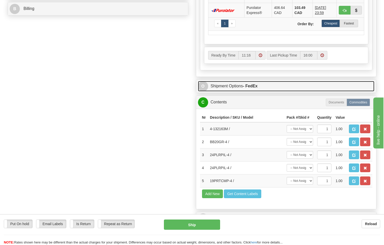
click at [254, 84] on strong "- FedEx" at bounding box center [250, 86] width 15 height 4
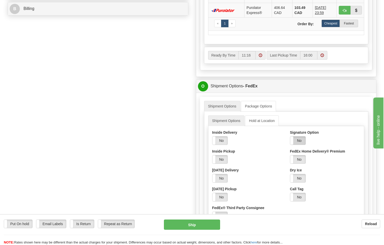
click at [302, 136] on label "No" at bounding box center [298, 140] width 15 height 8
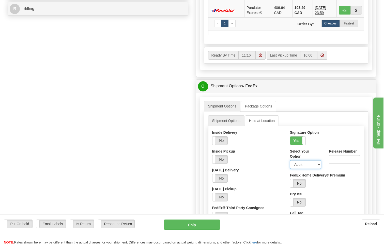
click at [310, 160] on select "Adult Direct Indirect No Signature Required Service Default" at bounding box center [305, 164] width 31 height 9
select select "2"
click at [290, 160] on select "Adult Direct Indirect No Signature Required Service Default" at bounding box center [305, 164] width 31 height 9
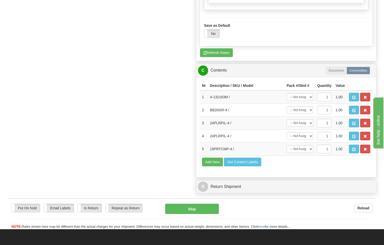
scroll to position [483, 0]
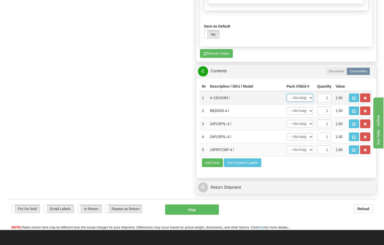
click at [305, 94] on select "-- Not Assigned -- Package 1 Package 2" at bounding box center [300, 98] width 26 height 8
select select "0"
click at [287, 94] on select "-- Not Assigned -- Package 1 Package 2" at bounding box center [300, 98] width 26 height 8
click at [305, 107] on select "-- Not Assigned -- Package 1 Package 2" at bounding box center [300, 111] width 26 height 8
select select "1"
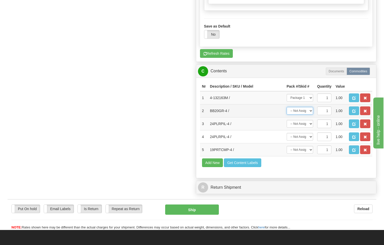
click at [287, 107] on select "-- Not Assigned -- Package 1 Package 2" at bounding box center [300, 111] width 26 height 8
click at [309, 120] on select "-- Not Assigned -- Package 1 Package 2" at bounding box center [300, 124] width 26 height 8
select select "1"
click at [287, 120] on select "-- Not Assigned -- Package 1 Package 2" at bounding box center [300, 124] width 26 height 8
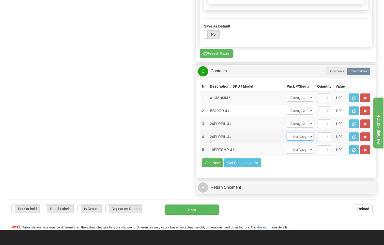
click at [305, 133] on select "-- Not Assigned -- Package 1 Package 2" at bounding box center [300, 137] width 26 height 8
select select "1"
click at [287, 133] on select "-- Not Assigned -- Package 1 Package 2" at bounding box center [300, 137] width 26 height 8
click at [300, 146] on select "-- Not Assigned -- Package 1 Package 2" at bounding box center [300, 150] width 26 height 8
select select "1"
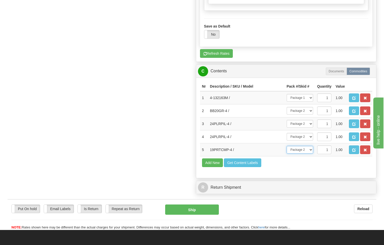
click at [287, 146] on select "-- Not Assigned -- Package 1 Package 2" at bounding box center [300, 150] width 26 height 8
click at [195, 204] on button "Ship" at bounding box center [192, 209] width 54 height 10
type input "92"
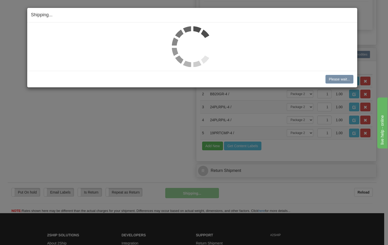
scroll to position [329, 0]
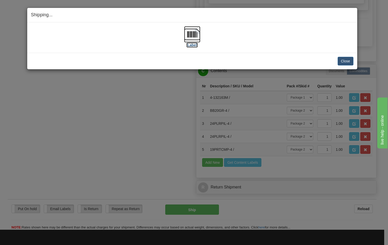
click at [192, 35] on img at bounding box center [192, 34] width 16 height 16
click at [350, 62] on button "Close" at bounding box center [346, 61] width 16 height 9
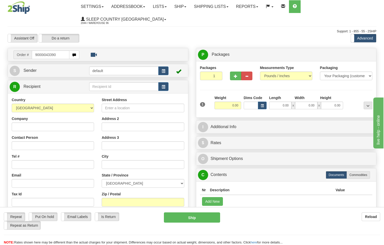
type input "9000i043390"
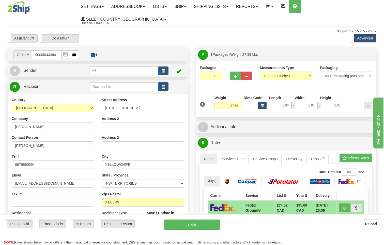
click at [293, 102] on span "x" at bounding box center [294, 106] width 4 height 8
click at [291, 102] on input "0.00" at bounding box center [280, 106] width 22 height 8
type input "14.00"
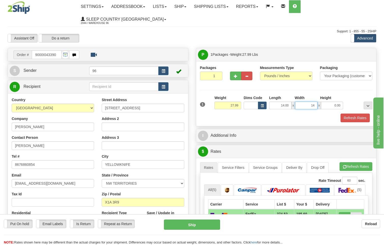
type input "14.00"
type input "41.00"
click at [356, 113] on button "Refresh Rates" at bounding box center [355, 117] width 29 height 9
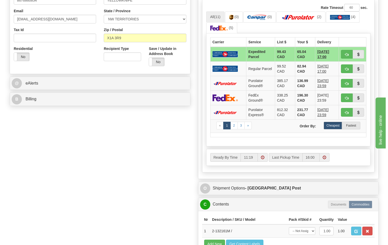
scroll to position [229, 0]
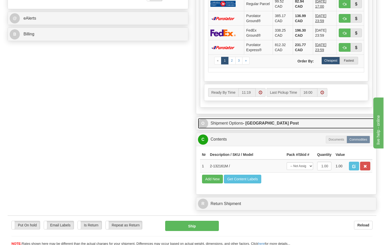
click at [264, 121] on strong "- [GEOGRAPHIC_DATA] Post" at bounding box center [271, 123] width 56 height 4
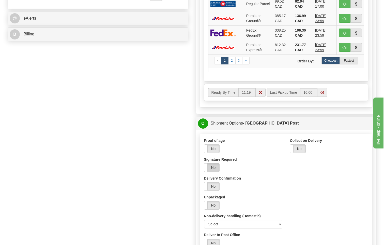
click at [212, 163] on label "No" at bounding box center [212, 167] width 15 height 8
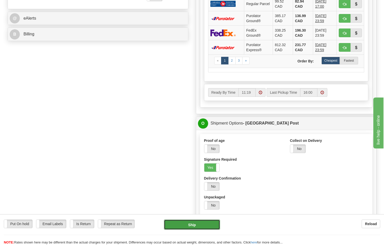
click at [203, 224] on button "Ship" at bounding box center [192, 224] width 56 height 10
type input "DOM.EP"
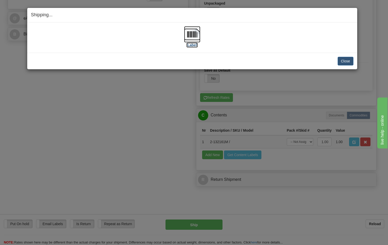
click at [194, 35] on img at bounding box center [192, 34] width 16 height 16
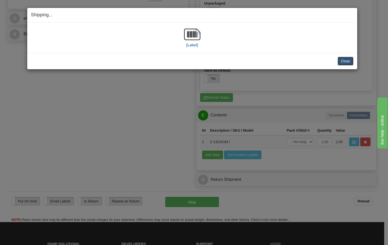
click at [350, 64] on button "Close" at bounding box center [346, 61] width 16 height 9
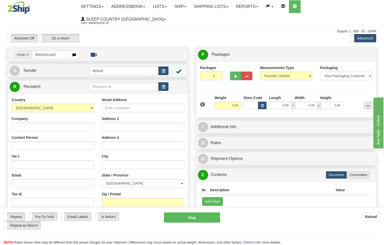
type input "9000i041485"
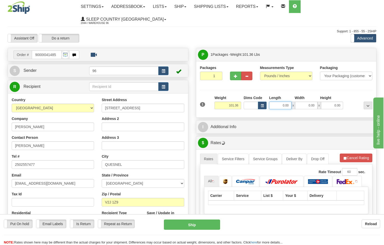
click at [290, 102] on input "0.00" at bounding box center [280, 106] width 22 height 8
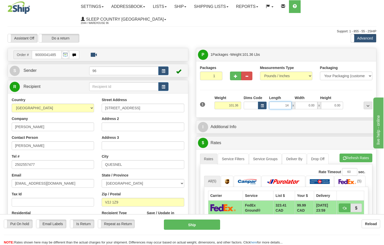
type input "14.00"
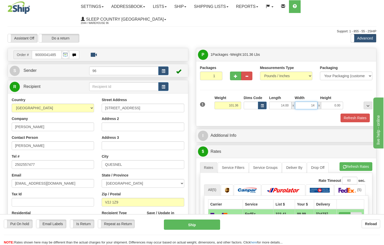
type input "14.00"
type input "4"
type input "2"
type input "4.00"
type input "2"
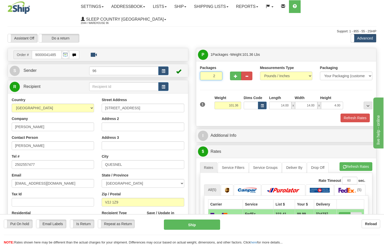
click at [217, 71] on input "2" at bounding box center [211, 75] width 22 height 9
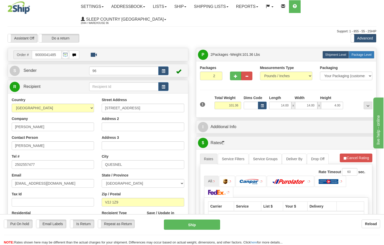
click at [363, 51] on label "Package Level Pack.." at bounding box center [362, 55] width 26 height 8
radio input "true"
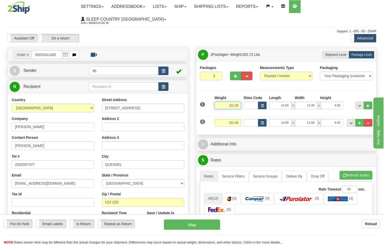
click at [239, 102] on input "101.36" at bounding box center [228, 106] width 27 height 8
type input "1"
click button "Delete" at bounding box center [0, 0] width 0 height 0
type input "51.00"
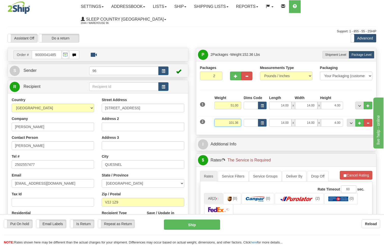
click at [240, 119] on input "101.36" at bounding box center [228, 123] width 27 height 8
type input "1"
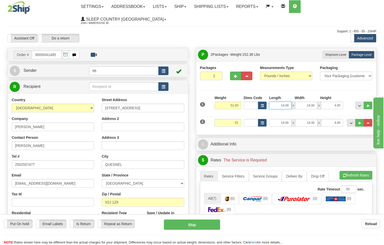
type input "51.00"
click at [287, 102] on input "14.00" at bounding box center [280, 106] width 22 height 8
click at [292, 102] on span "x" at bounding box center [294, 106] width 4 height 8
click at [288, 102] on input "14.00" at bounding box center [280, 106] width 22 height 8
click at [342, 102] on input "4.00" at bounding box center [332, 106] width 22 height 8
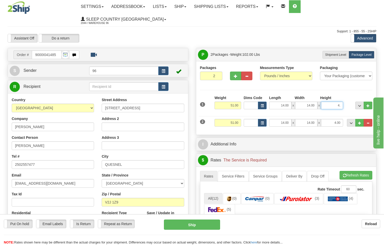
type input "4"
type input "5"
type input "42.00"
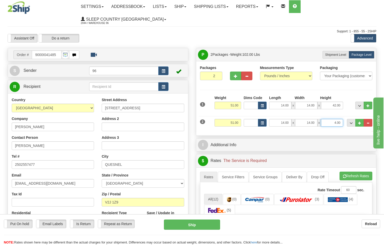
click at [342, 119] on input "4.00" at bounding box center [332, 123] width 22 height 8
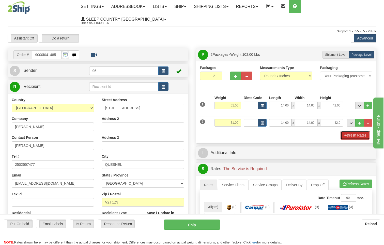
type input "42.00"
click at [355, 131] on button "Refresh Rates" at bounding box center [355, 135] width 29 height 9
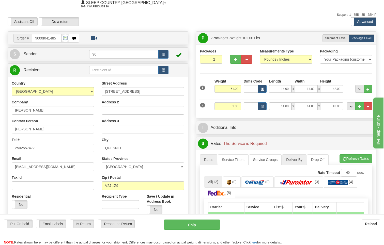
scroll to position [25, 0]
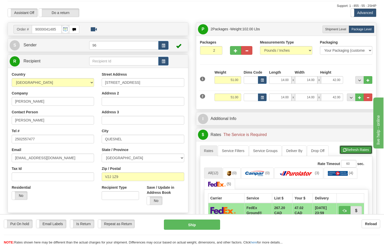
click at [359, 145] on button "Refresh Rates" at bounding box center [356, 149] width 33 height 9
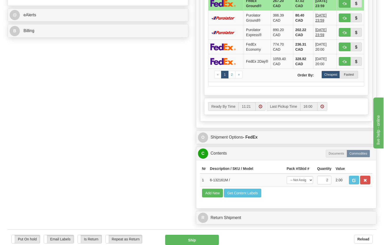
scroll to position [280, 0]
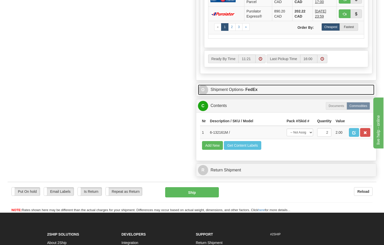
click at [258, 87] on strong "- FedEx" at bounding box center [250, 89] width 15 height 4
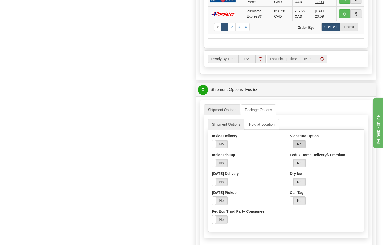
click at [302, 140] on label "No" at bounding box center [298, 144] width 15 height 8
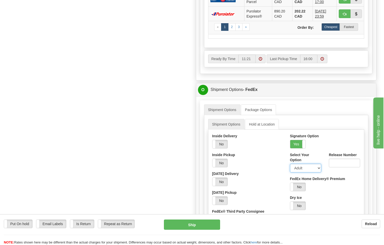
click at [307, 164] on select "Adult Direct Indirect No Signature Required Service Default" at bounding box center [305, 168] width 31 height 9
select select "2"
click at [290, 164] on select "Adult Direct Indirect No Signature Required Service Default" at bounding box center [305, 168] width 31 height 9
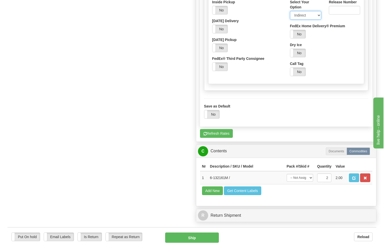
scroll to position [509, 0]
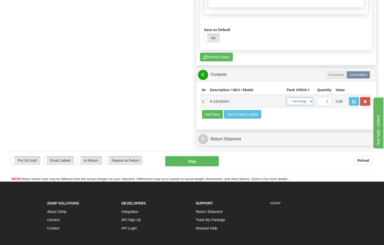
click at [310, 97] on select "-- Not Assigned -- Package 1 Package 2 Split" at bounding box center [300, 101] width 26 height 8
select select "SPLIT"
click at [287, 97] on select "-- Not Assigned -- Package 1 Package 2 Split" at bounding box center [300, 101] width 26 height 8
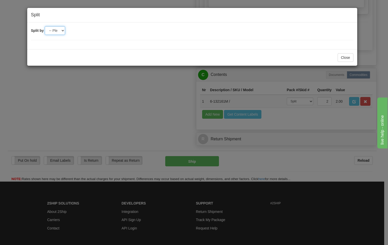
click at [62, 30] on select "-- Please select -- 2" at bounding box center [55, 30] width 20 height 9
select select "2"
click at [45, 26] on select "-- Please select -- 2" at bounding box center [55, 30] width 20 height 9
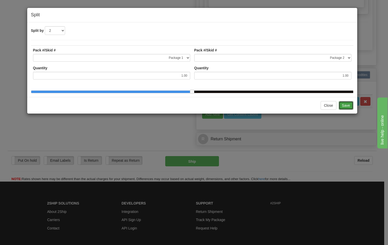
click at [346, 110] on button "Save" at bounding box center [346, 105] width 15 height 9
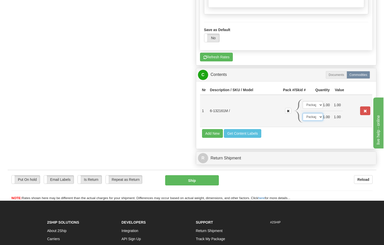
click at [320, 113] on select "-- Not Assigned -- Package 1 Package 2" at bounding box center [313, 117] width 20 height 8
click at [303, 113] on select "-- Not Assigned -- Package 1 Package 2" at bounding box center [313, 117] width 20 height 8
click at [320, 101] on select "-- Not Assigned -- Package 1 Package 2" at bounding box center [313, 105] width 20 height 8
click at [303, 101] on select "-- Not Assigned -- Package 1 Package 2" at bounding box center [313, 105] width 20 height 8
click at [192, 175] on button "Ship" at bounding box center [192, 180] width 54 height 10
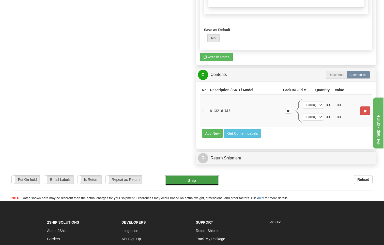
type input "92"
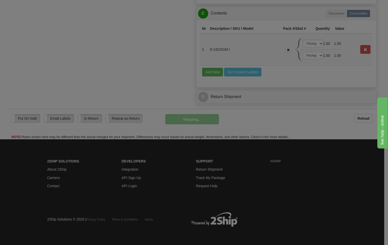
scroll to position [326, 0]
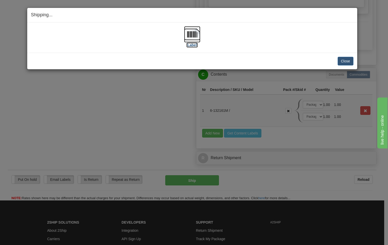
click at [192, 34] on img at bounding box center [192, 34] width 16 height 16
click at [351, 61] on button "Close" at bounding box center [346, 61] width 16 height 9
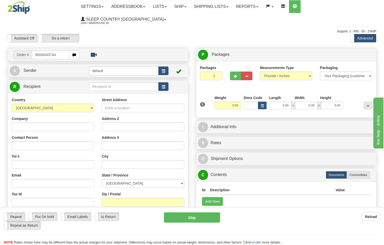
type input "9000i043744"
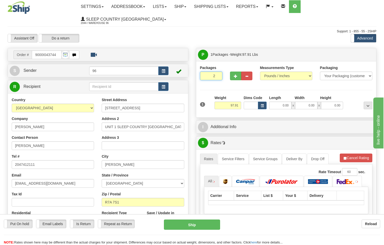
type input "2"
click at [217, 71] on input "2" at bounding box center [211, 75] width 22 height 9
click at [355, 53] on span "Package Level" at bounding box center [362, 55] width 20 height 4
radio input "true"
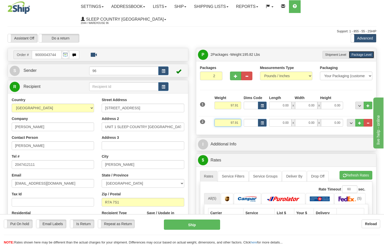
click at [240, 119] on input "97.91" at bounding box center [228, 123] width 27 height 8
type input "9"
type input "3.00"
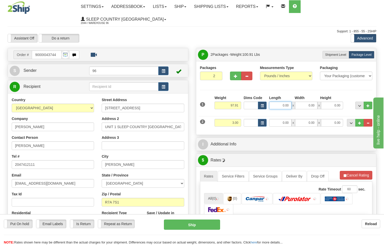
click at [289, 102] on input "0.00" at bounding box center [280, 106] width 22 height 8
type input "19.00"
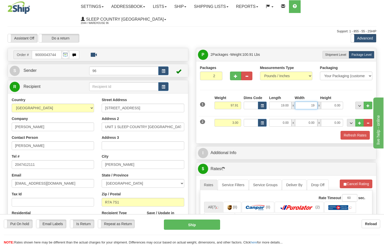
type input "19.00"
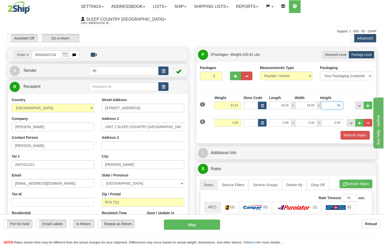
type input "44.00"
click at [289, 119] on input "0.00" at bounding box center [280, 123] width 22 height 8
type input "8.00"
type input "6.00"
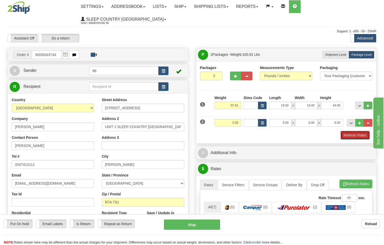
click at [353, 131] on button "Refresh Rates" at bounding box center [355, 135] width 29 height 9
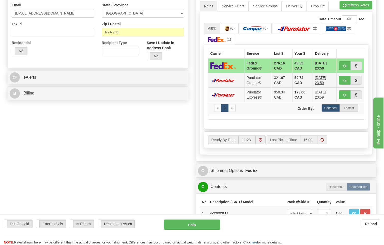
scroll to position [178, 0]
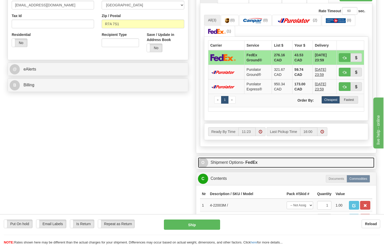
click at [253, 160] on strong "- FedEx" at bounding box center [250, 162] width 15 height 4
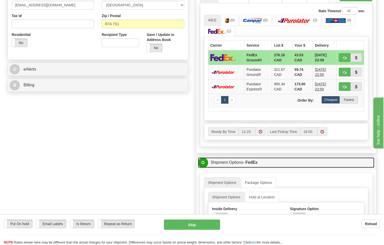
scroll to position [280, 0]
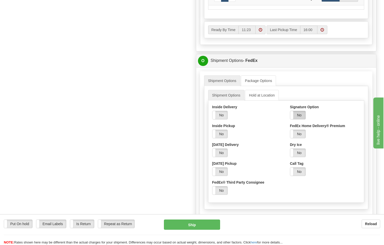
click at [299, 111] on label "No" at bounding box center [298, 115] width 15 height 8
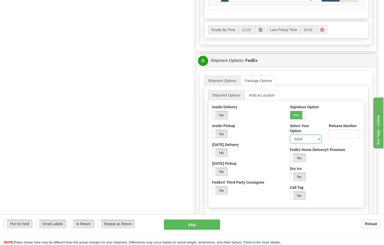
click at [303, 135] on select "Adult Direct Indirect No Signature Required Service Default" at bounding box center [305, 139] width 31 height 9
select select "2"
click at [290, 135] on select "Adult Direct Indirect No Signature Required Service Default" at bounding box center [305, 139] width 31 height 9
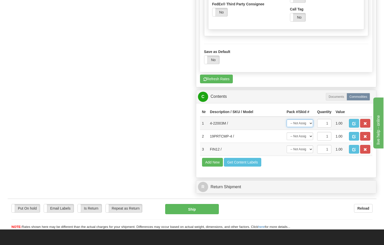
click at [305, 119] on select "-- Not Assigned -- Package 1 Package 2" at bounding box center [300, 123] width 26 height 8
select select "0"
click at [287, 119] on select "-- Not Assigned -- Package 1 Package 2" at bounding box center [300, 123] width 26 height 8
drag, startPoint x: 307, startPoint y: 126, endPoint x: 307, endPoint y: 129, distance: 2.6
click at [307, 132] on select "-- Not Assigned -- Package 1 Package 2" at bounding box center [300, 136] width 26 height 8
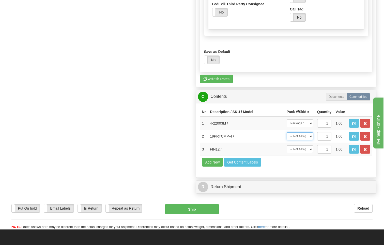
select select "1"
click at [287, 132] on select "-- Not Assigned -- Package 1 Package 2" at bounding box center [300, 136] width 26 height 8
drag, startPoint x: 305, startPoint y: 139, endPoint x: 305, endPoint y: 142, distance: 3.1
click at [305, 145] on select "-- Not Assigned -- Package 1 Package 2" at bounding box center [300, 149] width 26 height 8
select select "1"
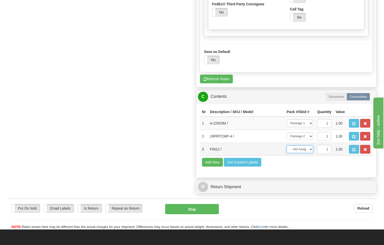
click at [287, 145] on select "-- Not Assigned -- Package 1 Package 2" at bounding box center [300, 149] width 26 height 8
click at [188, 204] on button "Ship" at bounding box center [192, 209] width 54 height 10
type input "92"
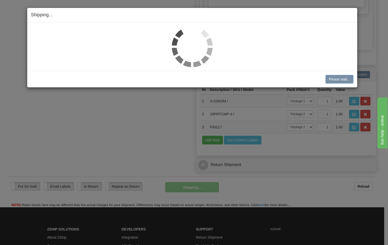
scroll to position [304, 0]
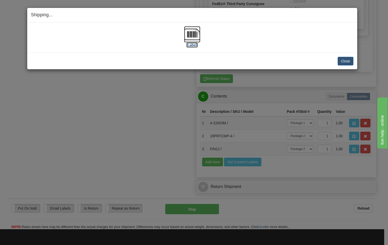
click at [194, 34] on img at bounding box center [192, 34] width 16 height 16
click at [348, 63] on button "Close" at bounding box center [346, 61] width 16 height 9
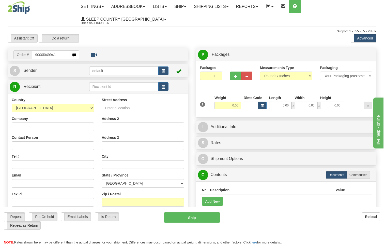
type input "9000i049941"
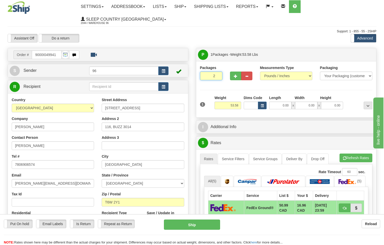
type input "2"
click at [217, 71] on input "2" at bounding box center [211, 75] width 22 height 9
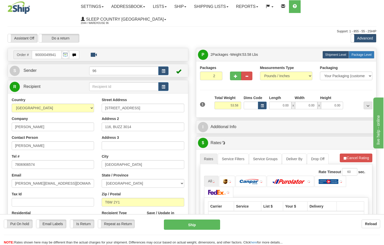
click at [369, 53] on span "Package Level" at bounding box center [362, 55] width 20 height 4
radio input "true"
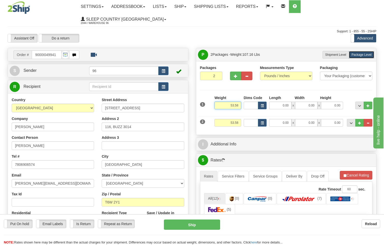
click at [241, 102] on input "53.58" at bounding box center [228, 106] width 27 height 8
type input "5"
type input "27.00"
click at [238, 119] on input "53.58" at bounding box center [228, 123] width 27 height 8
type input "5"
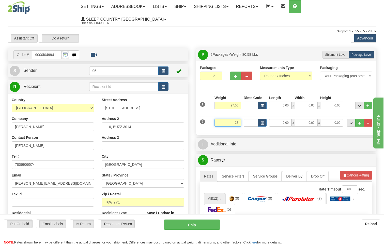
type input "27.00"
click at [292, 102] on span "x" at bounding box center [294, 106] width 4 height 8
click at [289, 102] on input "0.00" at bounding box center [280, 106] width 22 height 8
type input "13.00"
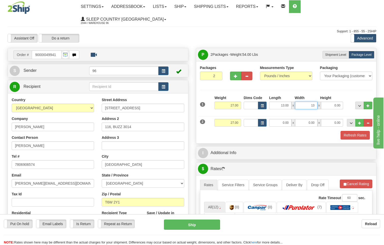
type input "13.00"
type input "41.00"
click at [291, 119] on input "0.00" at bounding box center [280, 123] width 22 height 8
type input "13.00"
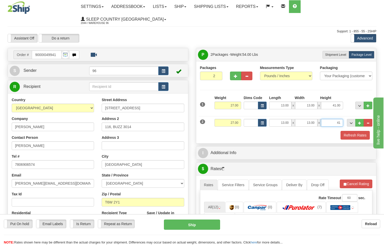
type input "41.00"
click at [364, 131] on button "Refresh Rates" at bounding box center [355, 135] width 29 height 9
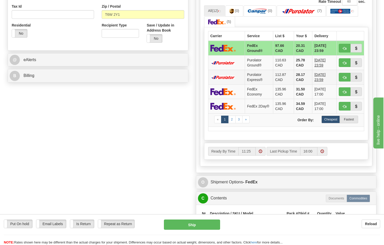
scroll to position [229, 0]
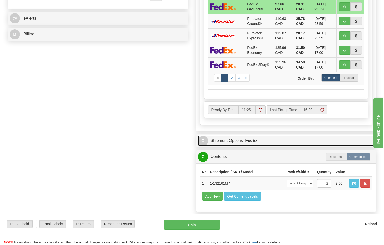
click at [255, 138] on strong "- FedEx" at bounding box center [250, 140] width 15 height 4
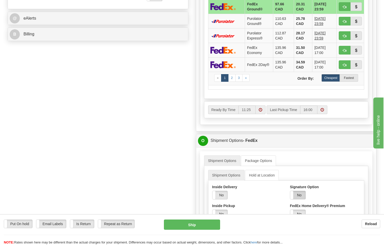
click at [305, 191] on label "No" at bounding box center [298, 195] width 15 height 8
click at [310, 214] on select "Adult Direct Indirect No Signature Required Service Default" at bounding box center [305, 218] width 31 height 9
select select "2"
click at [290, 214] on select "Adult Direct Indirect No Signature Required Service Default" at bounding box center [305, 218] width 31 height 9
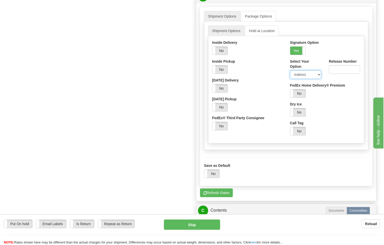
scroll to position [433, 0]
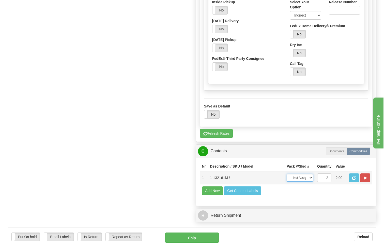
click at [310, 174] on select "-- Not Assigned -- Package 1 Package 2 Split" at bounding box center [300, 178] width 26 height 8
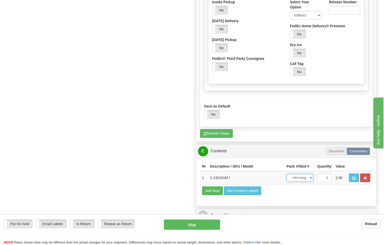
select select "SPLIT"
click at [287, 174] on select "-- Not Assigned -- Package 1 Package 2 Split" at bounding box center [300, 178] width 26 height 8
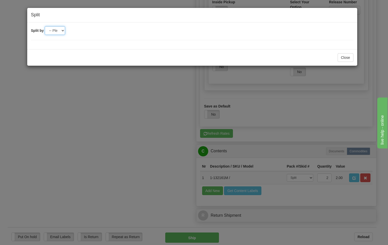
click at [60, 28] on select "-- Please select -- 2" at bounding box center [55, 30] width 20 height 9
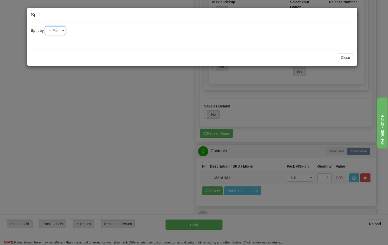
select select "2"
click at [45, 26] on select "-- Please select -- 2" at bounding box center [55, 30] width 20 height 9
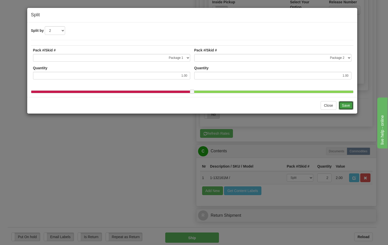
click at [347, 109] on button "Save" at bounding box center [346, 105] width 15 height 9
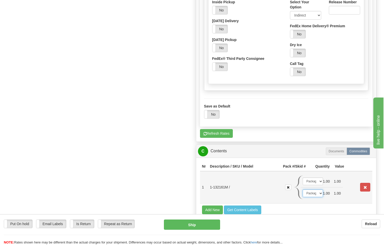
click at [321, 189] on select "-- Not Assigned -- Package 1 Package 2" at bounding box center [313, 193] width 20 height 8
click at [303, 189] on select "-- Not Assigned -- Package 1 Package 2" at bounding box center [313, 193] width 20 height 8
click at [320, 177] on select "-- Not Assigned -- Package 1 Package 2" at bounding box center [313, 181] width 20 height 8
click at [303, 177] on select "-- Not Assigned -- Package 1 Package 2" at bounding box center [313, 181] width 20 height 8
click at [187, 221] on button "Ship" at bounding box center [192, 224] width 56 height 10
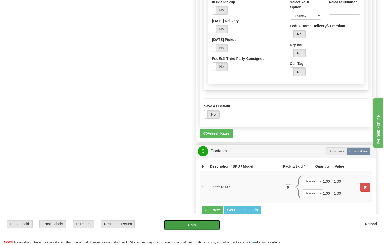
type input "92"
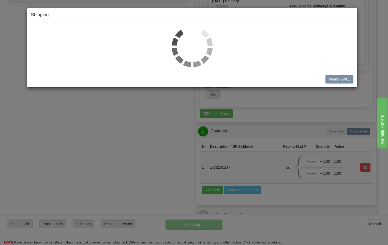
scroll to position [249, 0]
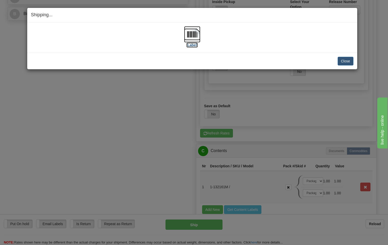
click at [194, 35] on img at bounding box center [192, 34] width 16 height 16
click at [347, 61] on button "Close" at bounding box center [346, 61] width 16 height 9
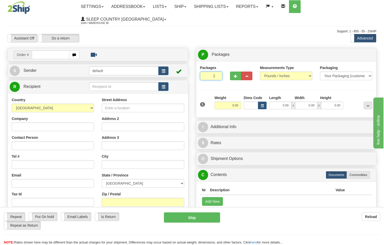
click at [217, 71] on input "2" at bounding box center [211, 75] width 22 height 9
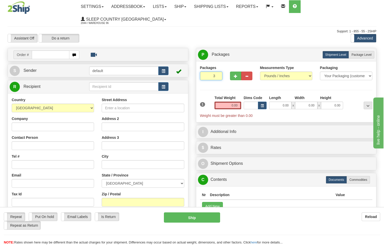
type input "3"
click at [218, 71] on input "3" at bounding box center [211, 75] width 22 height 9
click at [364, 53] on span "Package Level" at bounding box center [362, 55] width 20 height 4
radio input "true"
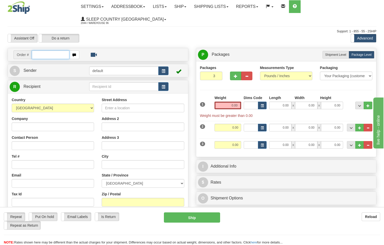
click at [41, 50] on input "text" at bounding box center [51, 54] width 38 height 9
type input "9000i049982"
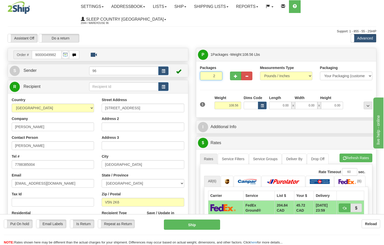
click at [217, 71] on input "2" at bounding box center [211, 75] width 22 height 9
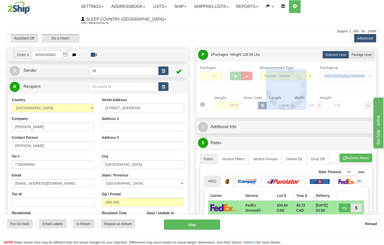
click at [217, 65] on div at bounding box center [286, 89] width 173 height 48
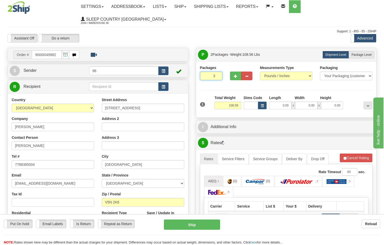
type input "3"
click at [218, 71] on input "3" at bounding box center [211, 75] width 22 height 9
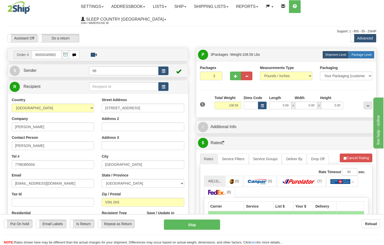
click at [360, 53] on span "Package Level" at bounding box center [362, 55] width 20 height 4
radio input "true"
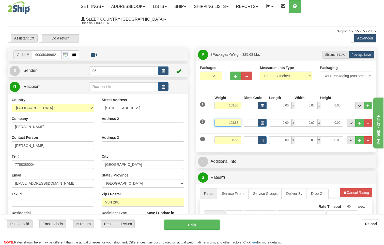
click at [240, 119] on input "108.56" at bounding box center [228, 123] width 27 height 8
type input "1"
click at [238, 119] on input "5.0" at bounding box center [228, 123] width 27 height 8
type input "50.00"
click at [241, 136] on input "108.56" at bounding box center [228, 140] width 27 height 8
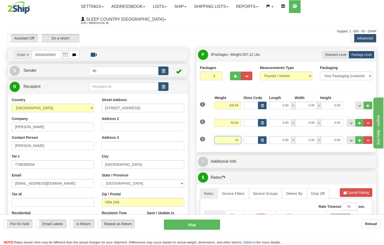
type input "1"
type input "5.00"
click at [241, 102] on input "108.56" at bounding box center [228, 106] width 27 height 8
type input "1"
type input "65.00"
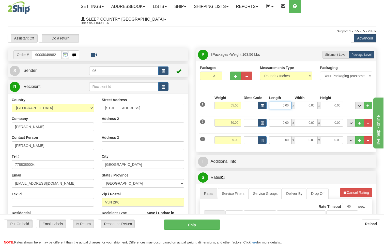
click at [289, 102] on input "0.00" at bounding box center [280, 106] width 22 height 8
type input "16.00"
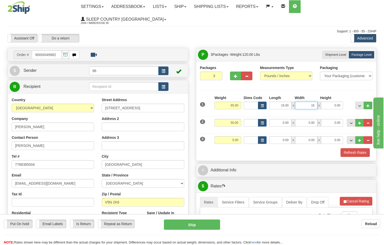
type input "16.00"
type input "40.00"
click at [291, 119] on input "0.00" at bounding box center [280, 123] width 22 height 8
type input "71.00"
type input "16.00"
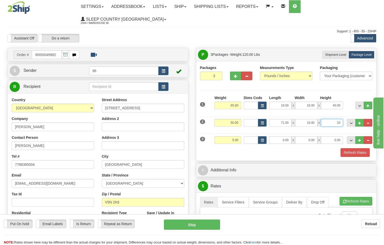
type input "10.00"
click at [289, 136] on input "0.00" at bounding box center [280, 140] width 22 height 8
type input "14.00"
type input "7.00"
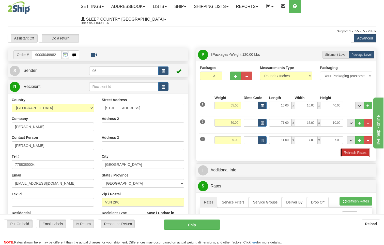
click at [353, 148] on button "Refresh Rates" at bounding box center [355, 152] width 29 height 9
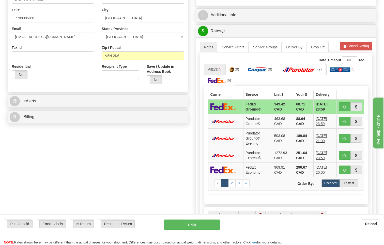
scroll to position [204, 0]
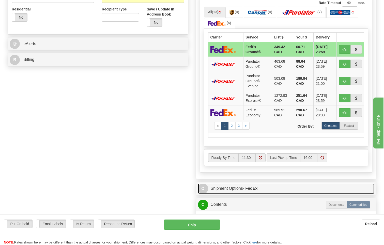
click at [251, 186] on strong "- FedEx" at bounding box center [250, 188] width 15 height 4
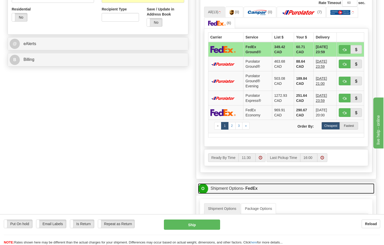
scroll to position [280, 0]
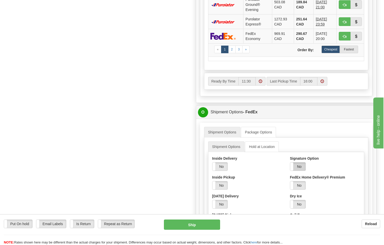
click at [301, 162] on label "No" at bounding box center [298, 166] width 15 height 8
click at [302, 186] on select "Adult Direct Indirect No Signature Required Service Default" at bounding box center [305, 190] width 31 height 9
select select "2"
click at [290, 186] on select "Adult Direct Indirect No Signature Required Service Default" at bounding box center [305, 190] width 31 height 9
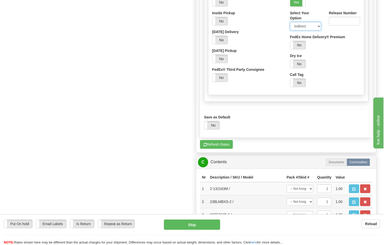
scroll to position [483, 0]
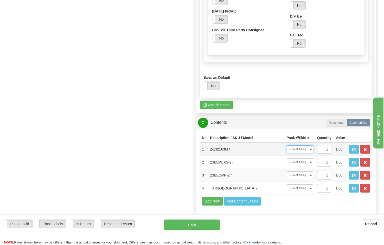
click at [309, 145] on select "-- Not Assigned -- Package 1 Package 2 Package 3" at bounding box center [300, 149] width 26 height 8
select select "0"
click at [287, 145] on select "-- Not Assigned -- Package 1 Package 2 Package 3" at bounding box center [300, 149] width 26 height 8
click at [310, 158] on select "-- Not Assigned -- Package 1 Package 2 Package 3" at bounding box center [300, 162] width 26 height 8
select select "1"
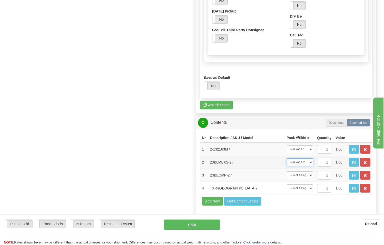
click at [287, 158] on select "-- Not Assigned -- Package 1 Package 2 Package 3" at bounding box center [300, 162] width 26 height 8
click at [310, 171] on select "-- Not Assigned -- Package 1 Package 2 Package 3" at bounding box center [300, 175] width 26 height 8
select select "2"
click at [287, 171] on select "-- Not Assigned -- Package 1 Package 2 Package 3" at bounding box center [300, 175] width 26 height 8
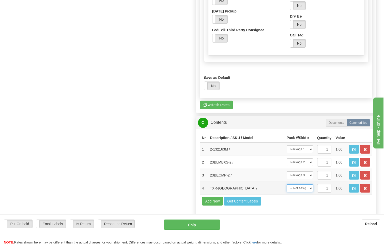
drag, startPoint x: 308, startPoint y: 176, endPoint x: 308, endPoint y: 179, distance: 3.1
click at [308, 184] on select "-- Not Assigned -- Package 1 Package 2 Package 3" at bounding box center [300, 188] width 26 height 8
select select "2"
click at [287, 184] on select "-- Not Assigned -- Package 1 Package 2 Package 3" at bounding box center [300, 188] width 26 height 8
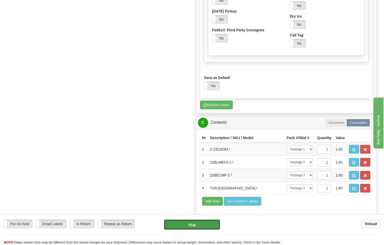
click at [200, 226] on button "Ship" at bounding box center [192, 224] width 56 height 10
type input "92"
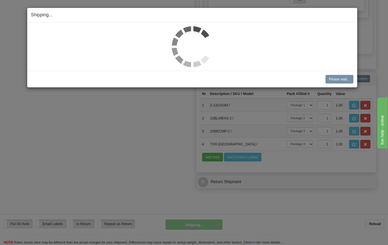
scroll to position [295, 0]
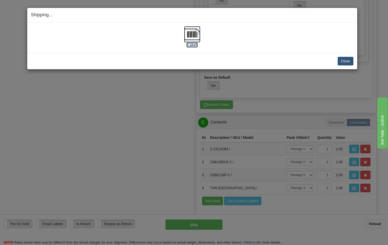
click at [196, 35] on img at bounding box center [192, 34] width 16 height 16
click at [346, 60] on button "Close" at bounding box center [346, 61] width 16 height 9
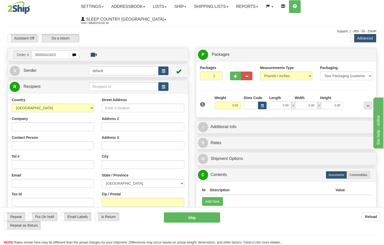
type input "9000i041620"
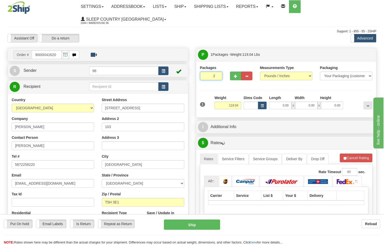
click at [217, 71] on input "2" at bounding box center [211, 75] width 22 height 9
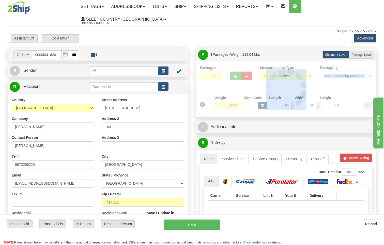
click at [217, 65] on div at bounding box center [286, 89] width 173 height 48
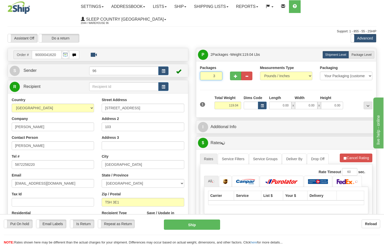
type input "3"
click at [217, 71] on input "3" at bounding box center [211, 75] width 22 height 9
click at [363, 53] on span "Package Level" at bounding box center [362, 55] width 20 height 4
radio input "true"
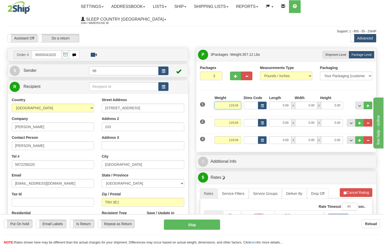
click at [240, 102] on input "119.04" at bounding box center [228, 106] width 27 height 8
type input "1"
type input "50.00"
click at [239, 119] on input "119.04" at bounding box center [228, 123] width 27 height 8
click at [240, 136] on input "119.04" at bounding box center [228, 140] width 27 height 8
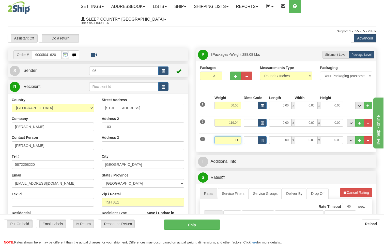
type input "1"
type input "5.00"
click at [239, 119] on input "119.04" at bounding box center [228, 123] width 27 height 8
type input "1"
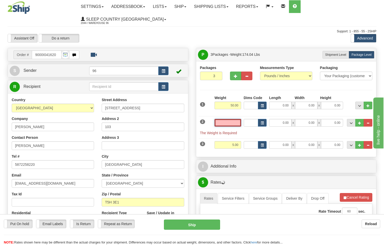
type input "6"
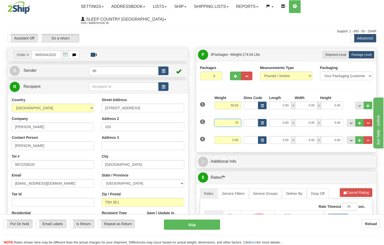
type input "70.00"
click at [241, 102] on input "50.00" at bounding box center [228, 106] width 27 height 8
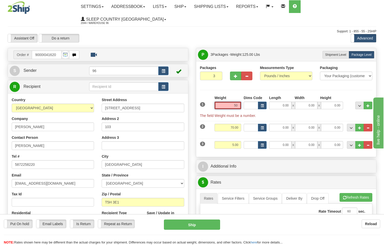
type input "5"
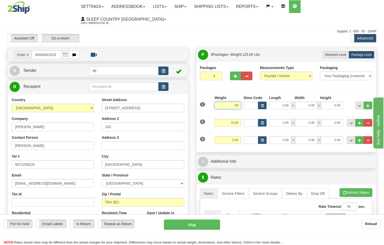
type input "60.00"
click at [291, 102] on input "0.00" at bounding box center [280, 106] width 22 height 8
type input "73.00"
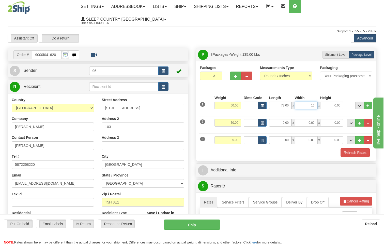
type input "16.00"
type input "10.00"
click at [290, 119] on input "0.00" at bounding box center [280, 123] width 22 height 8
type input "17.00"
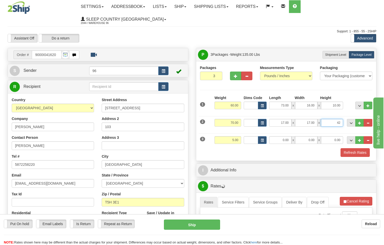
type input "42.00"
click at [292, 136] on span "x" at bounding box center [294, 140] width 4 height 8
click at [290, 136] on input "0.00" at bounding box center [280, 140] width 22 height 8
type input "14.00"
type input "8.00"
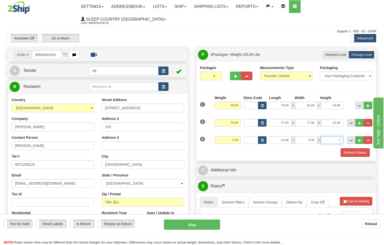
type input "7.00"
click at [357, 148] on button "Refresh Rates" at bounding box center [355, 152] width 29 height 9
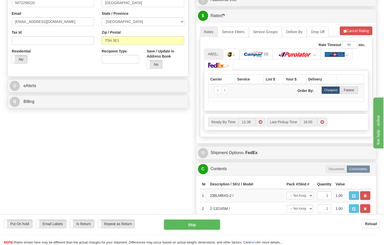
scroll to position [204, 0]
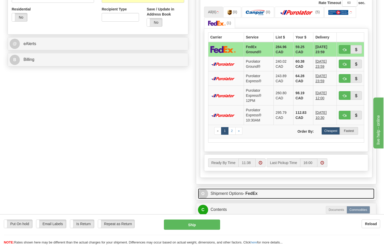
click at [251, 188] on link "O Shipment Options - FedEx" at bounding box center [286, 193] width 177 height 10
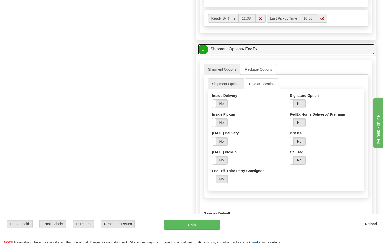
scroll to position [356, 0]
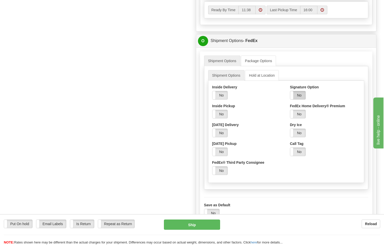
click at [299, 91] on label "No" at bounding box center [298, 95] width 15 height 8
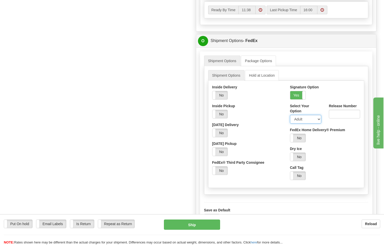
click at [304, 115] on select "Adult Direct Indirect No Signature Required Service Default" at bounding box center [305, 119] width 31 height 9
select select "2"
click at [290, 115] on select "Adult Direct Indirect No Signature Required Service Default" at bounding box center [305, 119] width 31 height 9
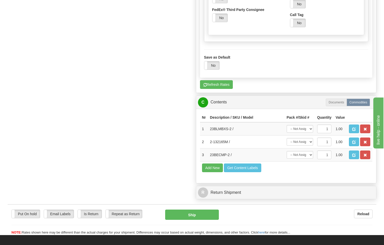
scroll to position [585, 0]
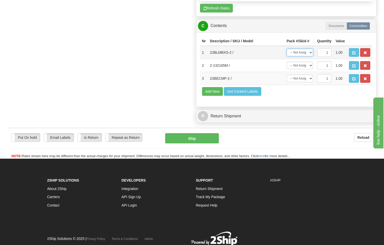
click at [309, 49] on select "-- Not Assigned -- Package 1 Package 2 Package 3" at bounding box center [300, 53] width 26 height 8
select select "0"
click at [287, 49] on select "-- Not Assigned -- Package 1 Package 2 Package 3" at bounding box center [300, 53] width 26 height 8
click at [310, 62] on select "-- Not Assigned -- Package 1 Package 2 Package 3" at bounding box center [300, 66] width 26 height 8
select select "1"
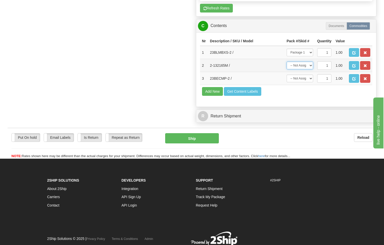
click at [287, 62] on select "-- Not Assigned -- Package 1 Package 2 Package 3" at bounding box center [300, 66] width 26 height 8
click at [310, 75] on select "-- Not Assigned -- Package 1 Package 2 Package 3" at bounding box center [300, 79] width 26 height 8
select select "2"
click at [287, 75] on select "-- Not Assigned -- Package 1 Package 2 Package 3" at bounding box center [300, 79] width 26 height 8
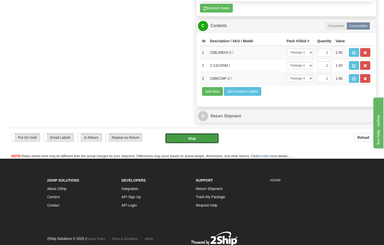
click at [207, 133] on button "Ship" at bounding box center [192, 138] width 54 height 10
type input "92"
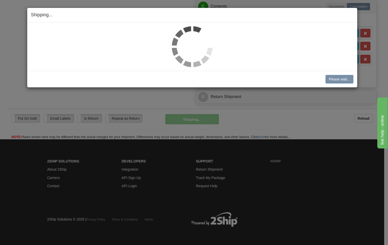
scroll to position [392, 0]
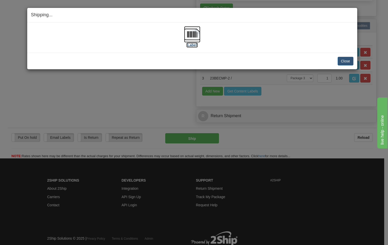
click at [197, 35] on img at bounding box center [192, 34] width 16 height 16
click at [344, 60] on button "Close" at bounding box center [346, 61] width 16 height 9
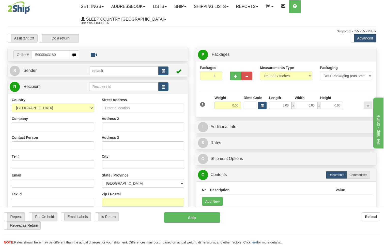
type input "5900i043180"
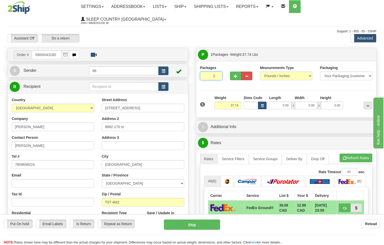
click at [218, 71] on input "2" at bounding box center [211, 75] width 22 height 9
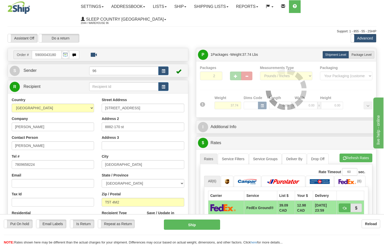
click at [218, 65] on div at bounding box center [286, 89] width 173 height 48
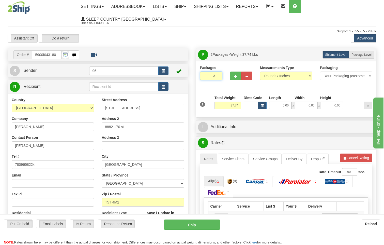
click at [218, 71] on input "3" at bounding box center [211, 75] width 22 height 9
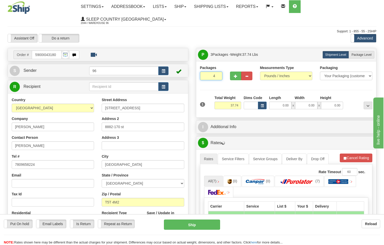
type input "4"
click at [218, 71] on input "4" at bounding box center [211, 75] width 22 height 9
click at [328, 71] on select "Your Packaging (customer supplied) Envelope (carrier supplied) Pack (carrier su…" at bounding box center [346, 75] width 52 height 9
click at [330, 71] on select "Your Packaging (customer supplied) Envelope (carrier supplied) Pack (carrier su…" at bounding box center [346, 75] width 52 height 9
click at [356, 53] on span "Package Level" at bounding box center [362, 55] width 20 height 4
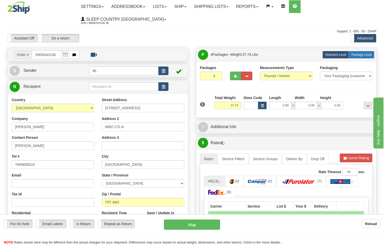
radio input "true"
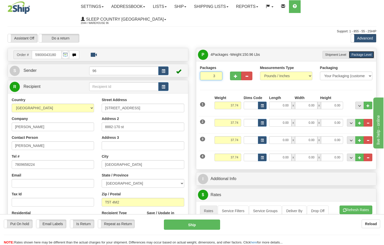
click at [217, 71] on input "3" at bounding box center [211, 75] width 22 height 9
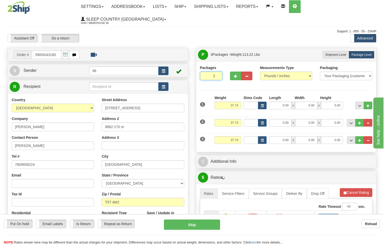
type input "2"
click at [217, 71] on input "2" at bounding box center [211, 75] width 22 height 9
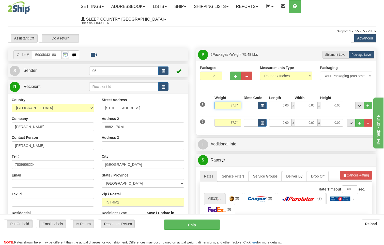
click at [240, 102] on input "37.74" at bounding box center [228, 106] width 27 height 8
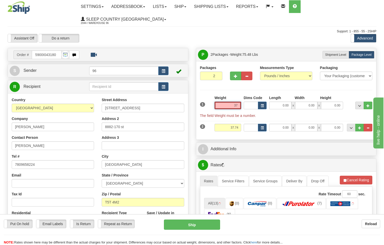
type input "3"
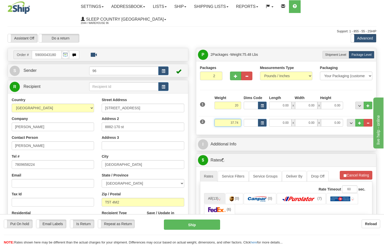
type input "20.00"
click at [238, 119] on input "37.74" at bounding box center [228, 123] width 27 height 8
type input "3"
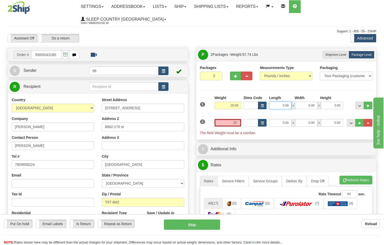
type input "20.00"
click at [289, 102] on input "0.00" at bounding box center [280, 106] width 22 height 8
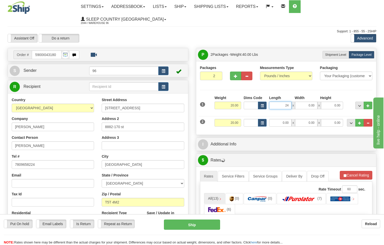
type input "24.00"
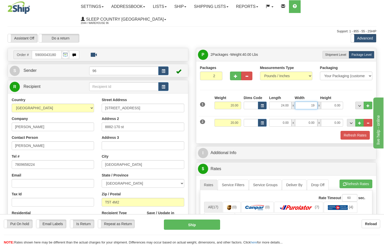
type input "19.00"
type input "11.00"
click at [292, 119] on input "0.00" at bounding box center [280, 123] width 22 height 8
type input "24.00"
type input "19.00"
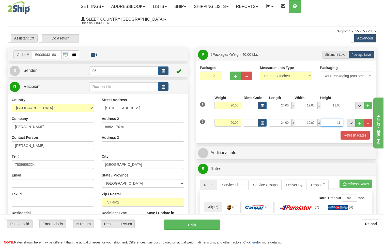
type input "11.00"
click at [354, 131] on button "Refresh Rates" at bounding box center [355, 135] width 29 height 9
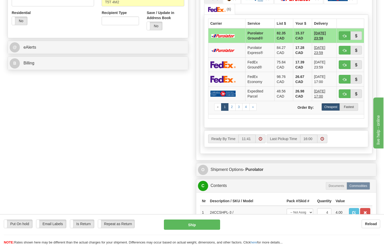
scroll to position [280, 0]
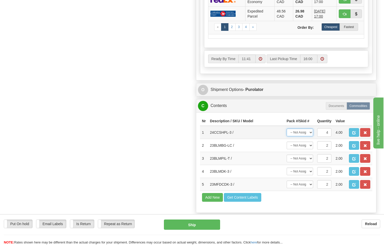
click at [311, 128] on select "-- Not Assigned -- Package 1 Package 2 Split" at bounding box center [300, 132] width 26 height 8
select select "SPLIT"
click at [287, 128] on select "-- Not Assigned -- Package 1 Package 2 Split" at bounding box center [300, 132] width 26 height 8
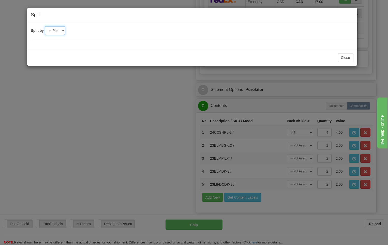
click at [62, 31] on select "-- Please select -- 2" at bounding box center [55, 30] width 20 height 9
select select "2"
click at [45, 26] on select "-- Please select -- 2" at bounding box center [55, 30] width 20 height 9
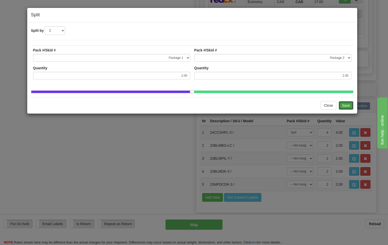
click at [348, 110] on button "Save" at bounding box center [346, 105] width 15 height 9
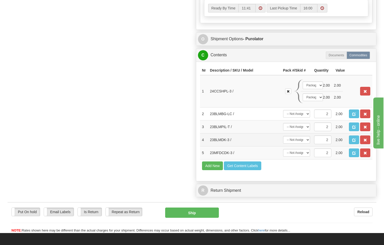
scroll to position [331, 0]
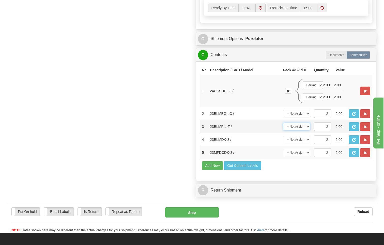
click at [309, 123] on select "-- Not Assigned -- Package 1 Package 2 Split" at bounding box center [296, 127] width 27 height 8
select select "SPLIT"
click at [283, 123] on select "-- Not Assigned -- Package 1 Package 2 Split" at bounding box center [296, 127] width 27 height 8
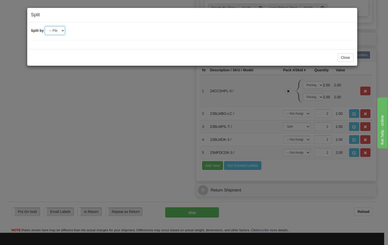
click at [61, 30] on select "-- Please select -- 2" at bounding box center [55, 30] width 20 height 9
select select "2"
click at [45, 26] on select "-- Please select -- 2" at bounding box center [55, 30] width 20 height 9
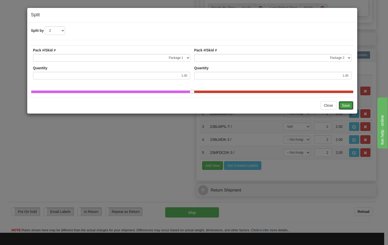
click at [348, 108] on button "Save" at bounding box center [346, 105] width 15 height 9
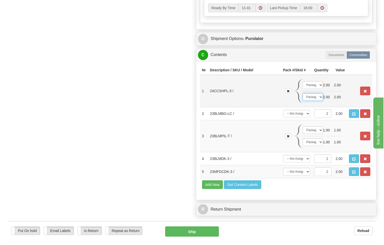
click at [321, 93] on select "-- Not Assigned -- Package 1 Package 2" at bounding box center [313, 97] width 20 height 8
click at [303, 93] on select "-- Not Assigned -- Package 1 Package 2" at bounding box center [313, 97] width 20 height 8
click at [319, 81] on select "-- Not Assigned -- Package 1 Package 2" at bounding box center [313, 85] width 20 height 8
click at [303, 81] on select "-- Not Assigned -- Package 1 Package 2" at bounding box center [313, 85] width 20 height 8
click at [318, 81] on select "-- Not Assigned -- Package 1 Package 2" at bounding box center [313, 85] width 20 height 8
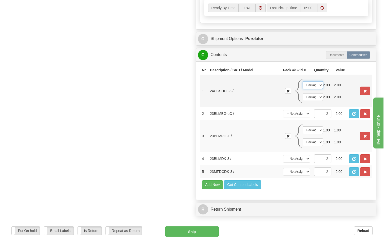
click at [303, 81] on select "-- Not Assigned -- Package 1 Package 2" at bounding box center [313, 85] width 20 height 8
click at [306, 110] on select "-- Not Assigned -- Package 1 Package 2 Split" at bounding box center [296, 114] width 27 height 8
select select "0"
click at [283, 110] on select "-- Not Assigned -- Package 1 Package 2 Split" at bounding box center [296, 114] width 27 height 8
click at [319, 138] on select "-- Not Assigned -- Package 1 Package 2" at bounding box center [313, 142] width 20 height 8
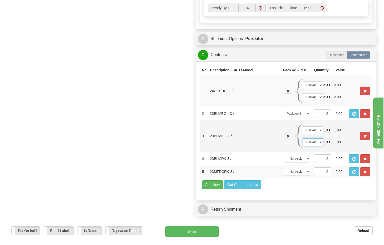
click at [303, 138] on select "-- Not Assigned -- Package 1 Package 2" at bounding box center [313, 142] width 20 height 8
click at [316, 126] on select "-- Not Assigned -- Package 1 Package 2" at bounding box center [313, 130] width 20 height 8
click at [303, 126] on select "-- Not Assigned -- Package 1 Package 2" at bounding box center [313, 130] width 20 height 8
click at [305, 155] on select "-- Not Assigned -- Package 1 Package 2 Split" at bounding box center [296, 159] width 27 height 8
select select "1"
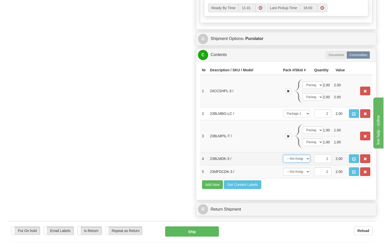
click at [283, 155] on select "-- Not Assigned -- Package 1 Package 2 Split" at bounding box center [296, 159] width 27 height 8
click at [305, 168] on select "-- Not Assigned -- Package 1 Package 2 Split" at bounding box center [296, 172] width 27 height 8
select select "0"
click at [283, 168] on select "-- Not Assigned -- Package 1 Package 2 Split" at bounding box center [296, 172] width 27 height 8
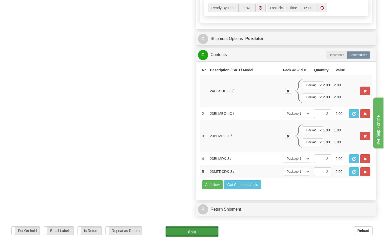
click at [200, 226] on button "Ship" at bounding box center [192, 231] width 54 height 10
type input "260"
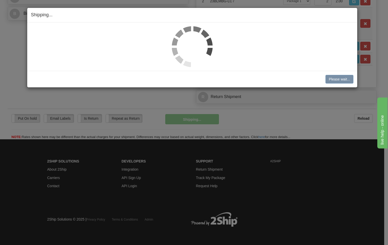
scroll to position [248, 0]
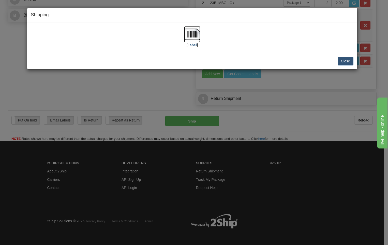
click at [192, 34] on img at bounding box center [192, 34] width 16 height 16
click at [348, 59] on button "Close" at bounding box center [346, 61] width 16 height 9
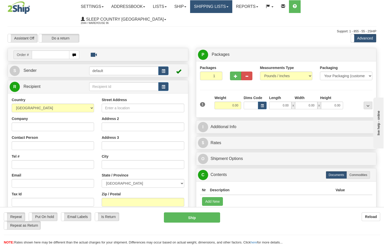
click at [222, 9] on link "Shipping lists" at bounding box center [211, 6] width 42 height 13
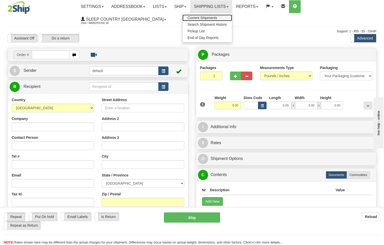
click at [208, 17] on span "Current Shipments" at bounding box center [203, 18] width 30 height 4
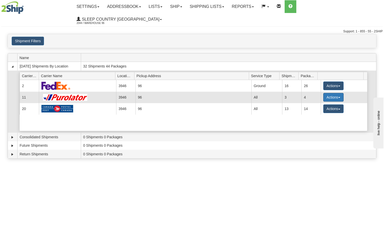
click at [337, 93] on button "Actions" at bounding box center [334, 97] width 20 height 9
click at [321, 118] on span "Pickup" at bounding box center [314, 120] width 13 height 4
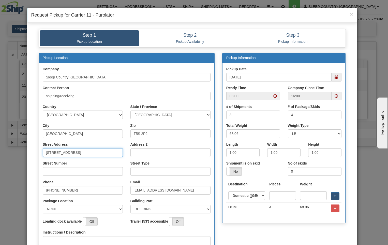
click at [91, 154] on input "[STREET_ADDRESS]" at bounding box center [83, 152] width 80 height 9
type input "18137"
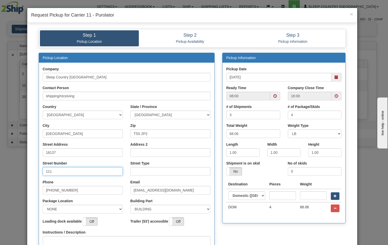
type input "111"
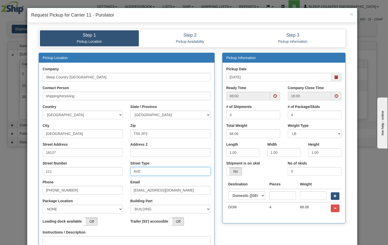
type input "AVE"
click at [120, 209] on select "NONE FRONT REAR SIDE" at bounding box center [83, 209] width 80 height 9
select select "2"
click at [43, 205] on select "NONE FRONT REAR SIDE" at bounding box center [83, 209] width 80 height 9
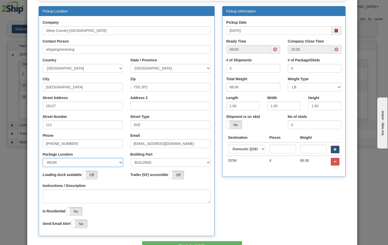
scroll to position [80, 0]
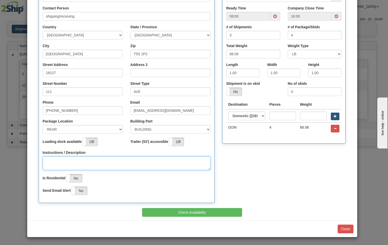
click at [52, 162] on textarea "Instructions / Description" at bounding box center [127, 163] width 168 height 14
click at [59, 161] on textarea "PICK UYP AT REAR OF BUILDING" at bounding box center [127, 163] width 168 height 14
click at [274, 16] on span at bounding box center [276, 17] width 4 height 4
type textarea "PICK UP AT REAR OF BUILDING"
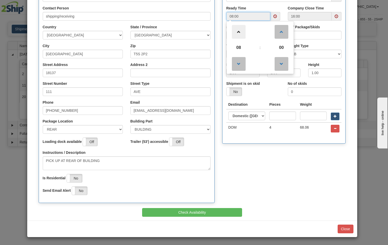
click at [237, 31] on span at bounding box center [239, 32] width 14 height 14
type input "12:00"
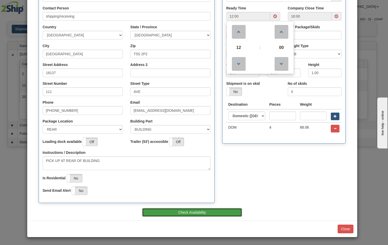
click at [221, 214] on button "Check Availability" at bounding box center [192, 212] width 100 height 9
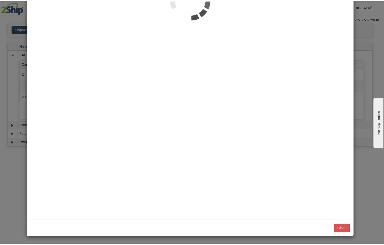
scroll to position [0, 0]
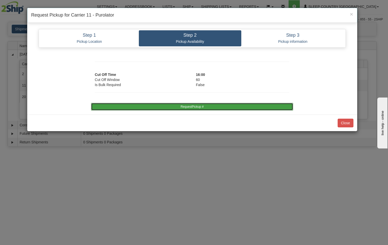
click at [233, 106] on button "RequestPickup #" at bounding box center [192, 107] width 202 height 8
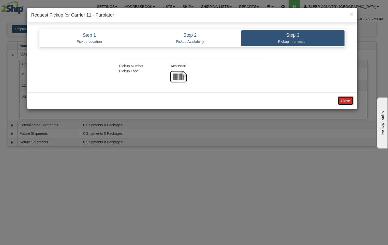
click at [347, 100] on button "Close" at bounding box center [346, 100] width 16 height 9
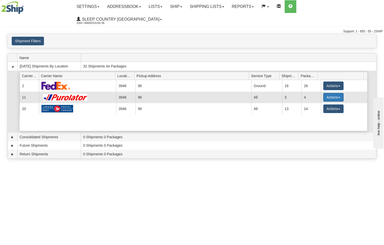
click at [337, 93] on button "Actions" at bounding box center [334, 97] width 20 height 9
click at [318, 111] on span "Close" at bounding box center [314, 113] width 12 height 4
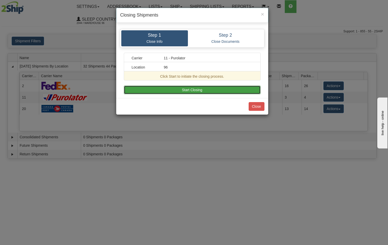
click at [221, 90] on button "Start Closing" at bounding box center [192, 89] width 137 height 9
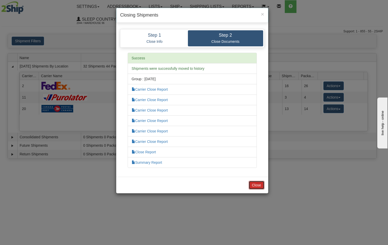
click at [259, 183] on button "Close" at bounding box center [257, 185] width 16 height 9
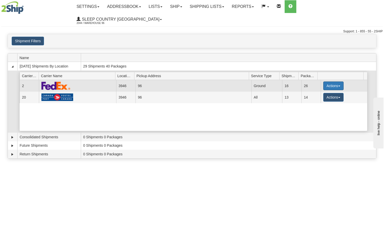
click at [335, 81] on button "Actions" at bounding box center [334, 85] width 20 height 9
click at [320, 100] on span "Close" at bounding box center [314, 102] width 12 height 4
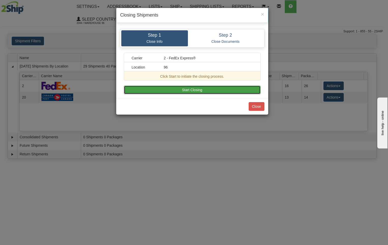
click at [214, 91] on button "Start Closing" at bounding box center [192, 89] width 137 height 9
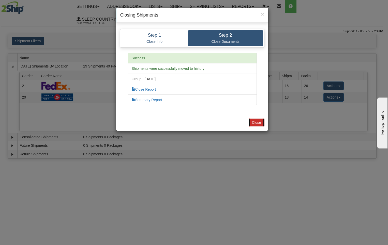
click at [256, 125] on button "Close" at bounding box center [257, 122] width 16 height 9
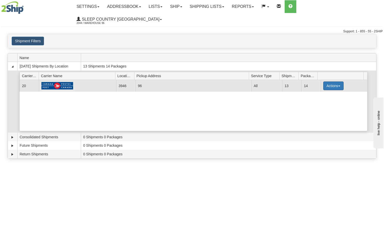
click at [339, 85] on span "button" at bounding box center [340, 85] width 2 height 1
click at [319, 100] on span "Close" at bounding box center [314, 102] width 12 height 4
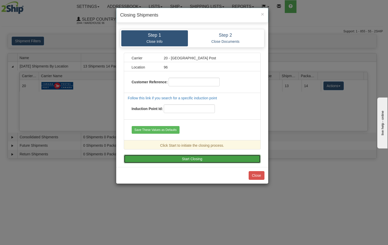
click at [201, 158] on button "Start Closing" at bounding box center [192, 158] width 137 height 9
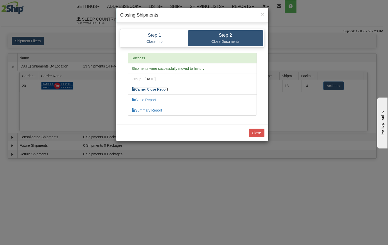
click at [155, 88] on link "Carrier Close Report" at bounding box center [150, 89] width 36 height 4
click at [146, 100] on link "Close Report" at bounding box center [144, 100] width 24 height 4
click at [152, 109] on link "Summary Report" at bounding box center [147, 110] width 31 height 4
click at [260, 133] on button "Close" at bounding box center [257, 132] width 16 height 9
